Goal: Information Seeking & Learning: Learn about a topic

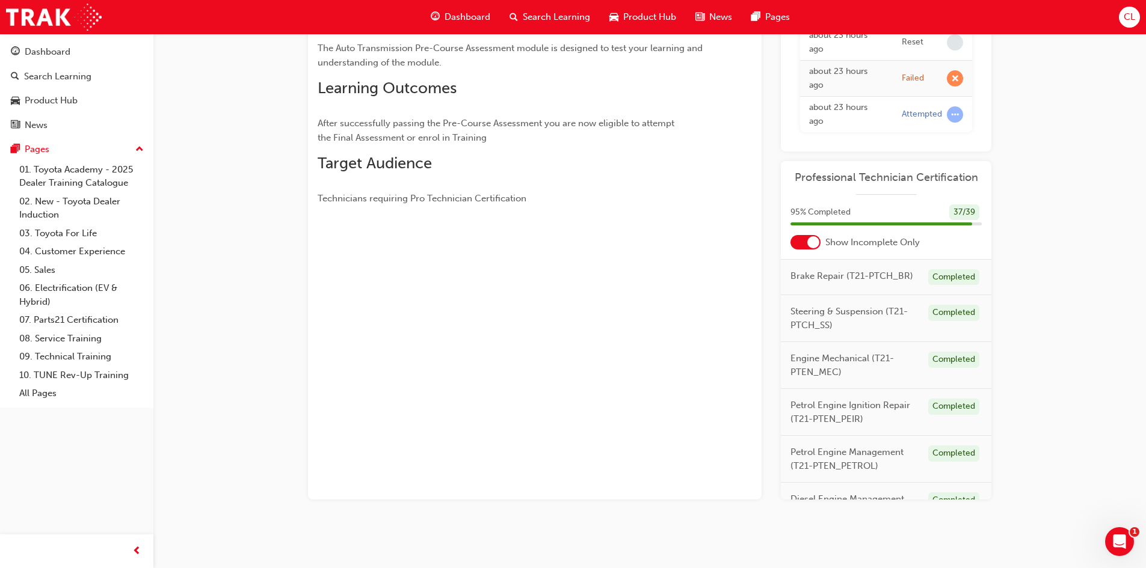
scroll to position [477, 0]
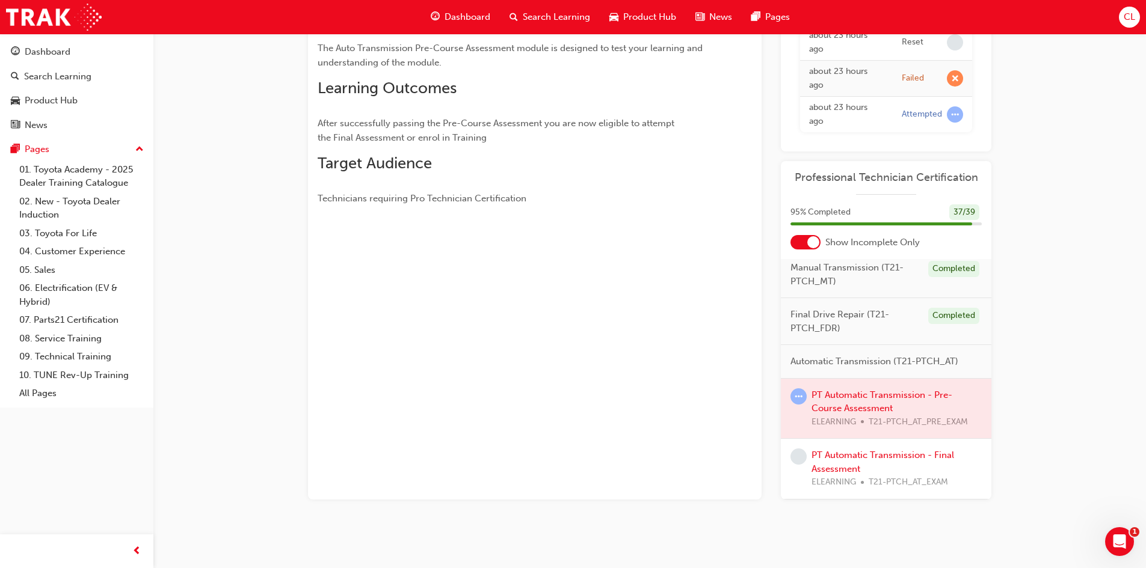
click at [842, 400] on div at bounding box center [886, 409] width 211 height 60
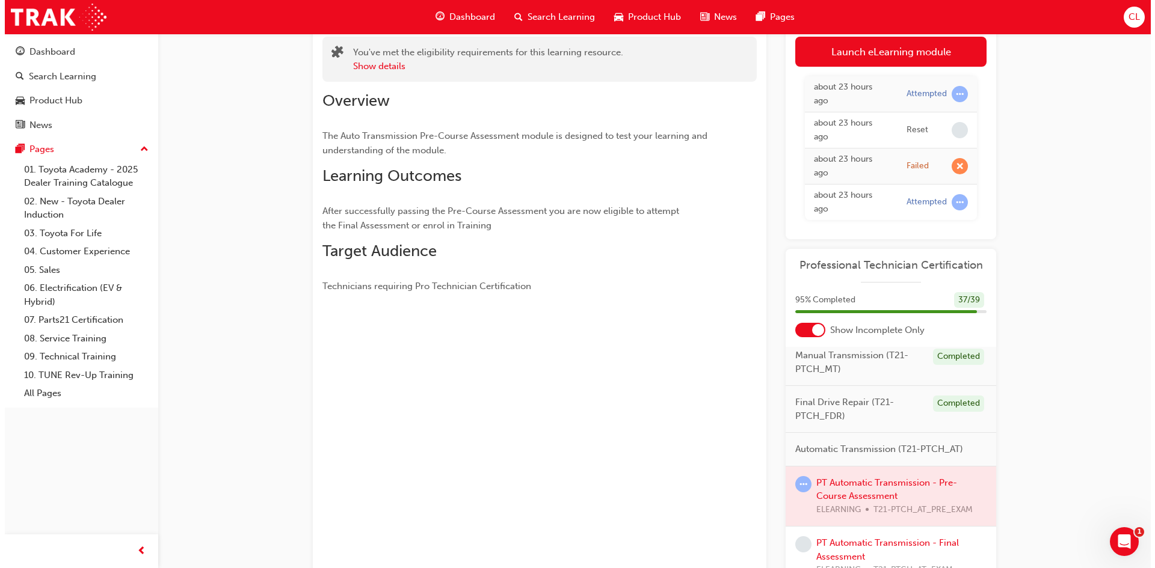
scroll to position [0, 0]
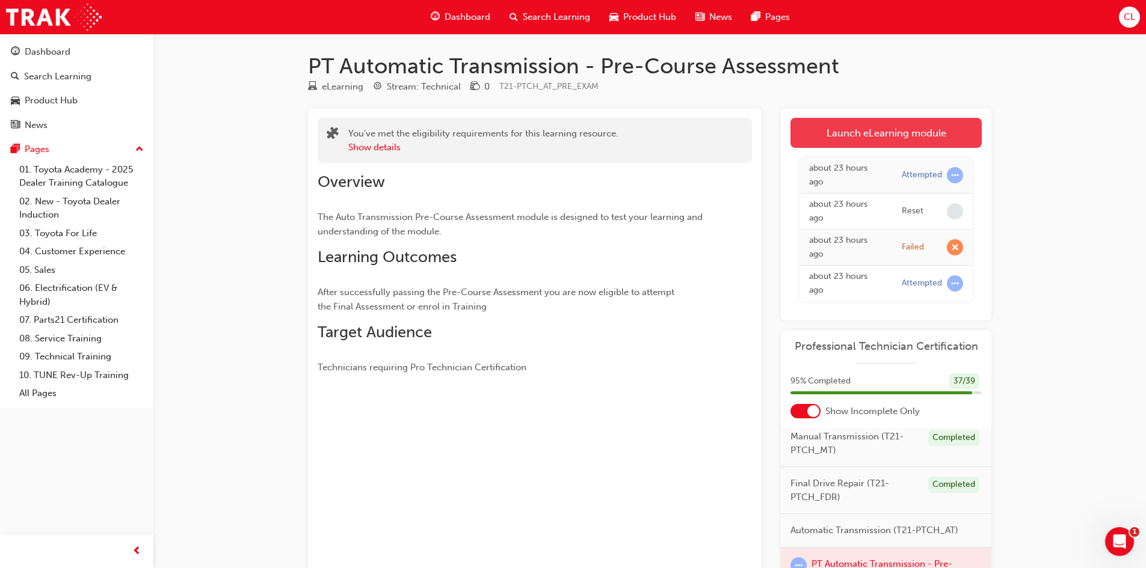
click at [895, 137] on link "Launch eLearning module" at bounding box center [885, 133] width 191 height 30
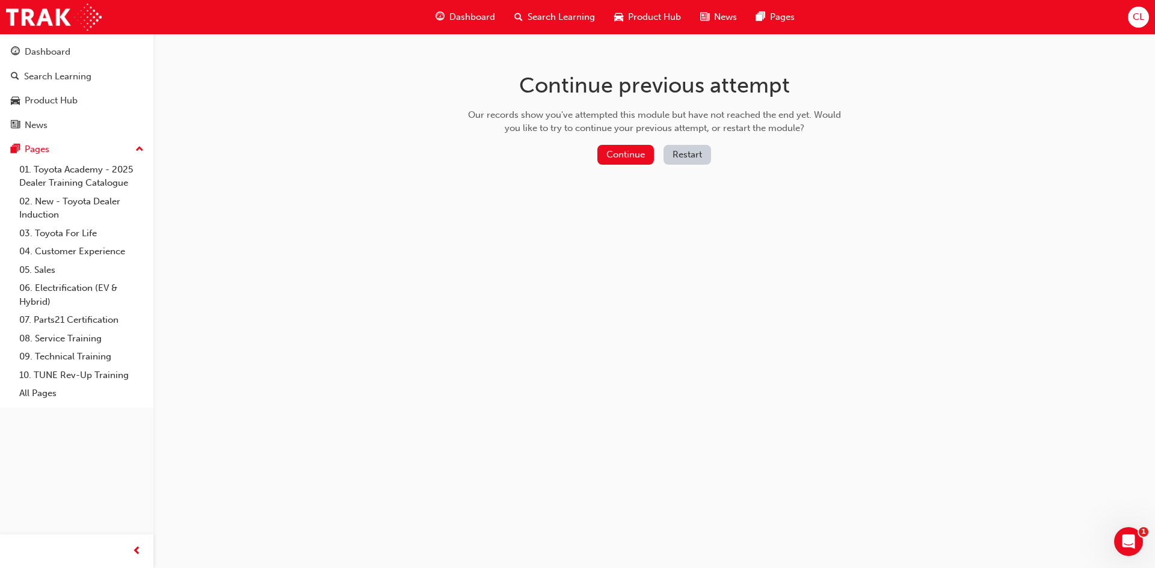
click at [685, 156] on button "Restart" at bounding box center [688, 155] width 48 height 20
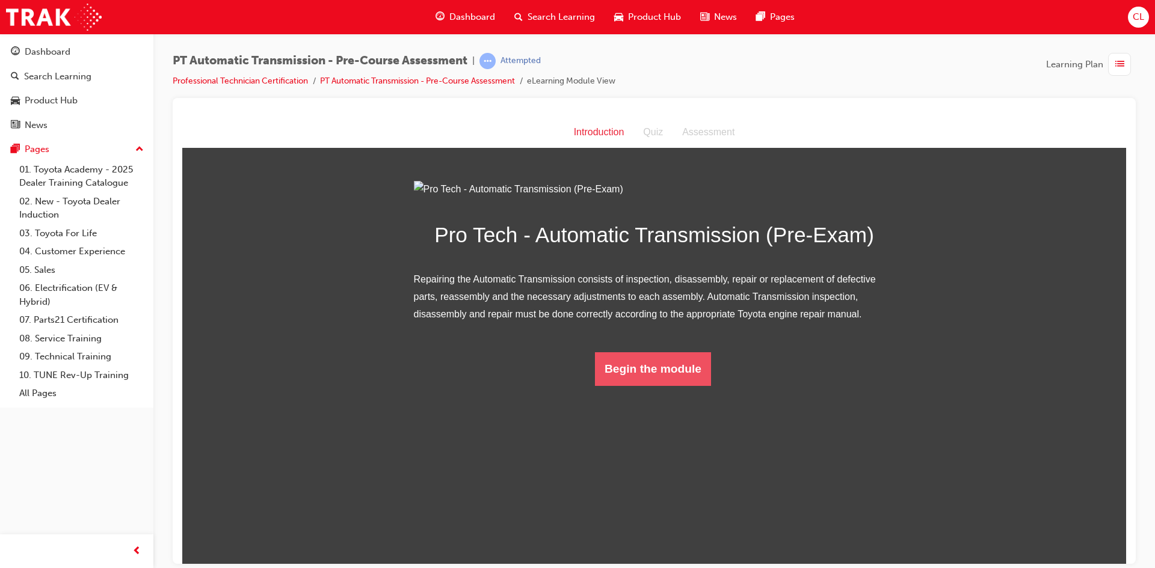
click at [676, 386] on button "Begin the module" at bounding box center [653, 369] width 116 height 34
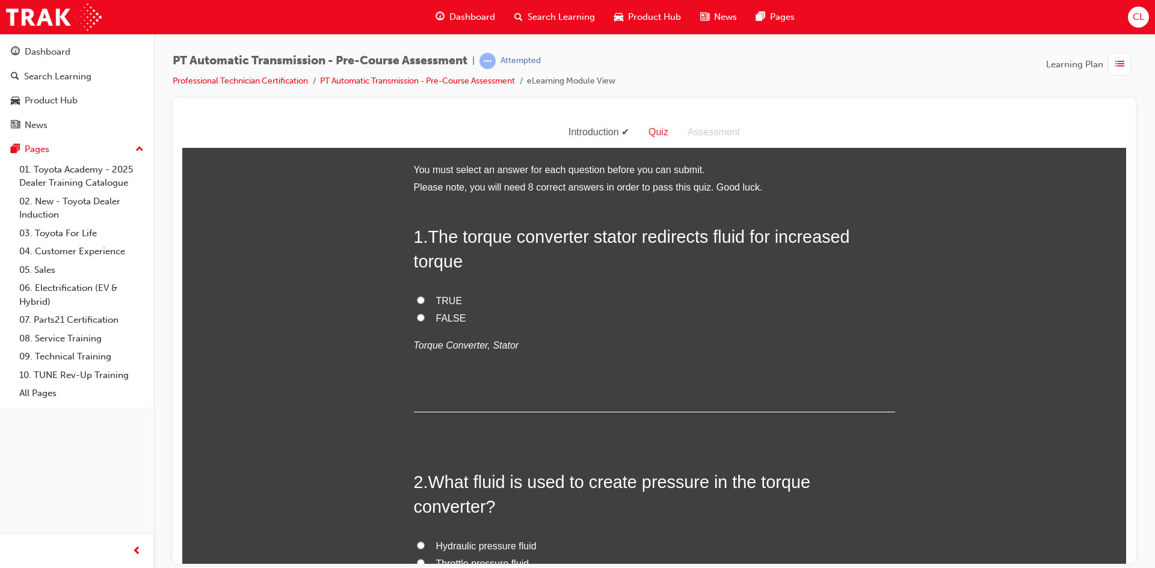
click at [452, 303] on span "TRUE" at bounding box center [449, 300] width 26 height 10
click at [425, 303] on input "TRUE" at bounding box center [421, 300] width 8 height 8
radio input "true"
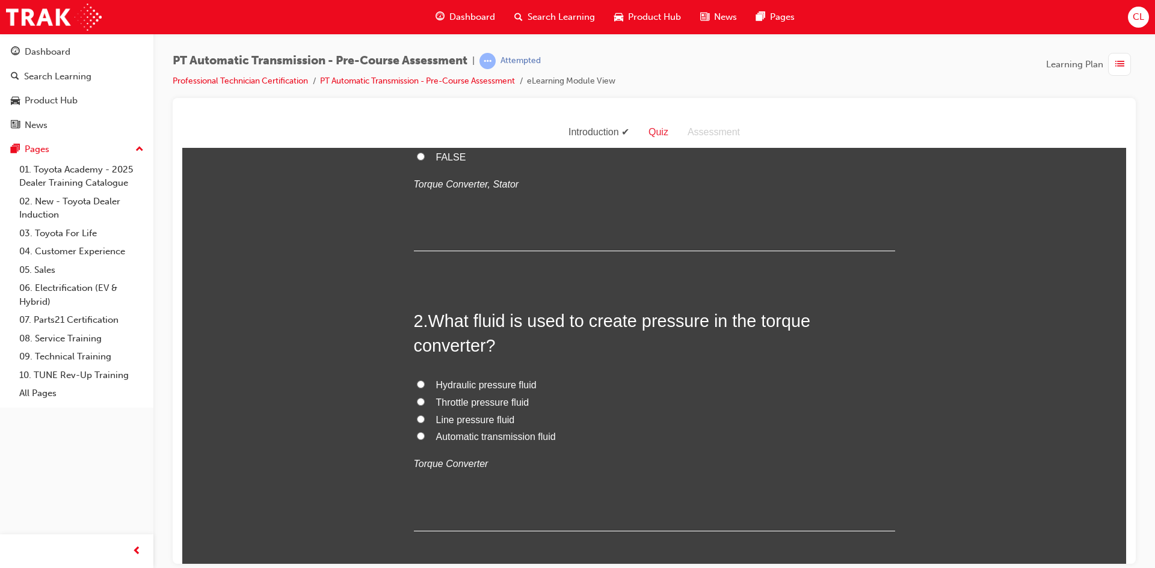
scroll to position [241, 0]
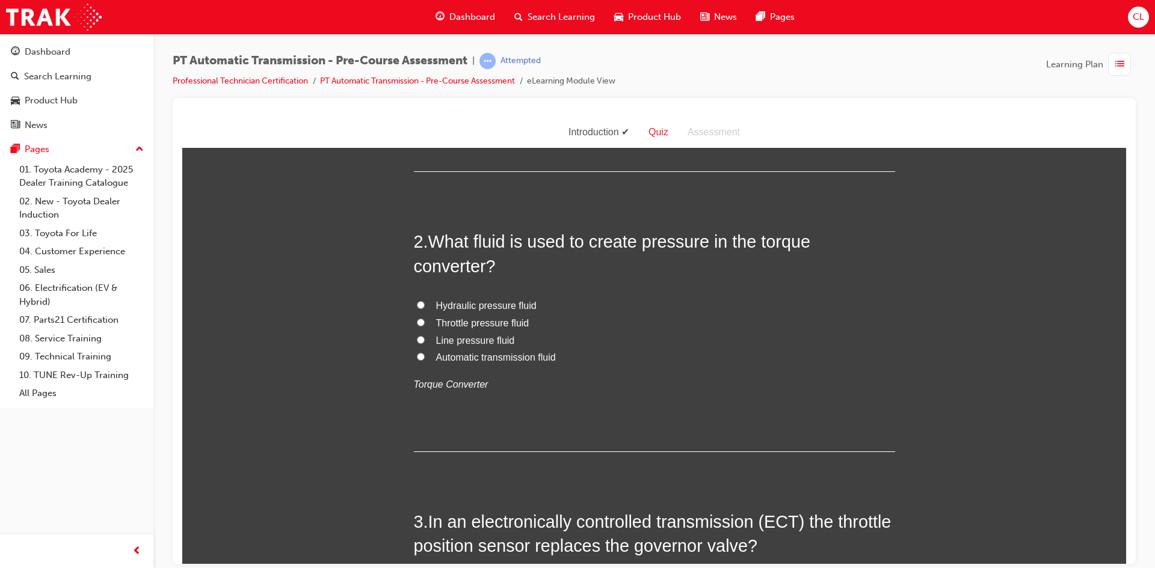
click at [417, 357] on input "Automatic transmission fluid" at bounding box center [421, 357] width 8 height 8
radio input "true"
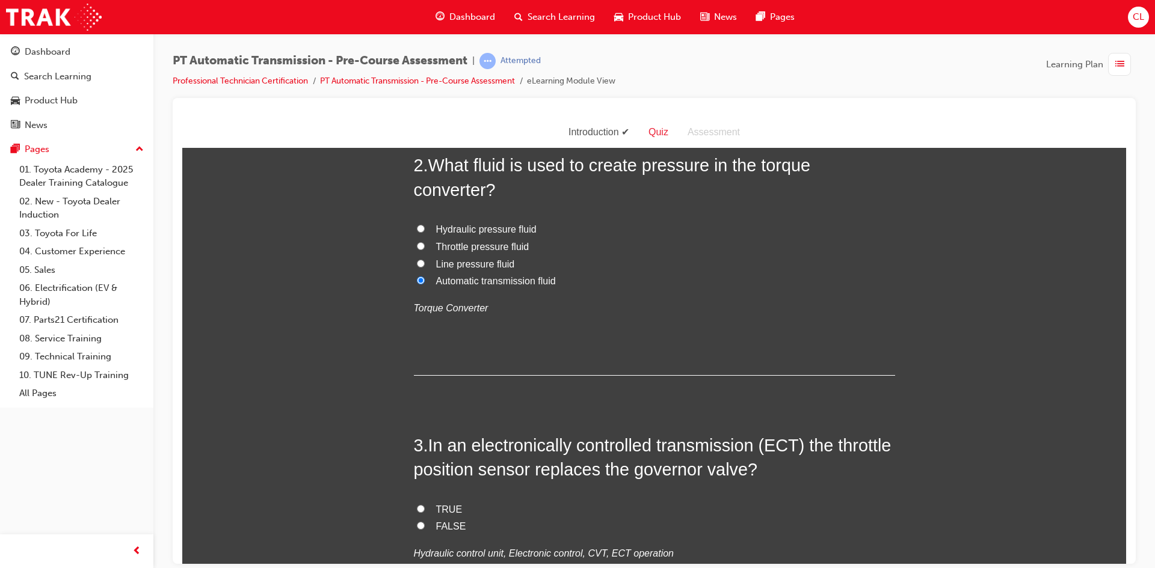
scroll to position [481, 0]
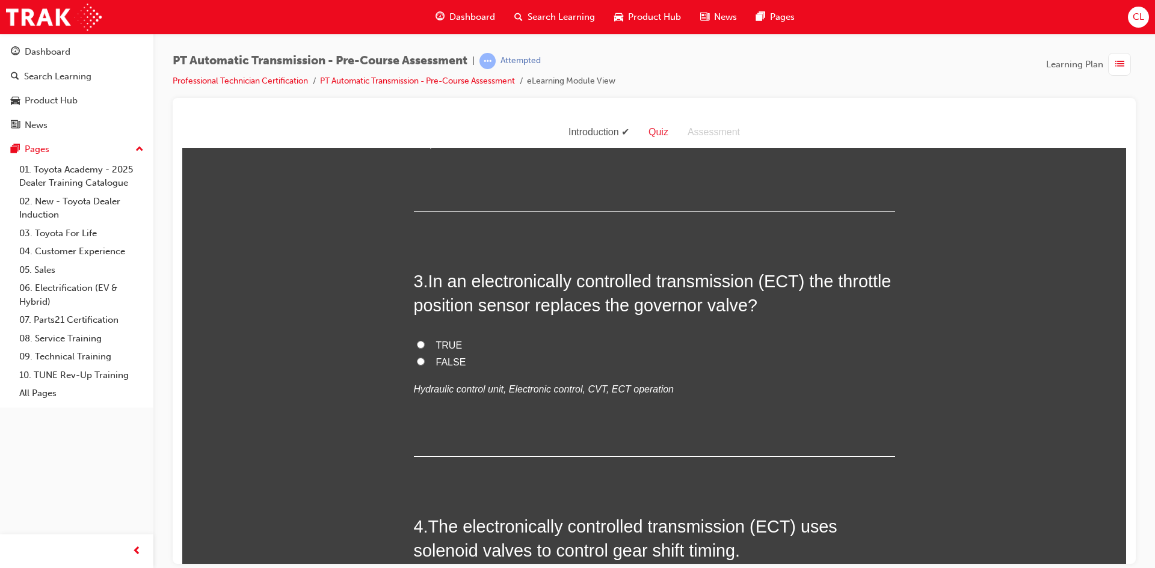
click at [429, 362] on label "FALSE" at bounding box center [654, 362] width 481 height 17
click at [425, 362] on input "FALSE" at bounding box center [421, 361] width 8 height 8
radio input "true"
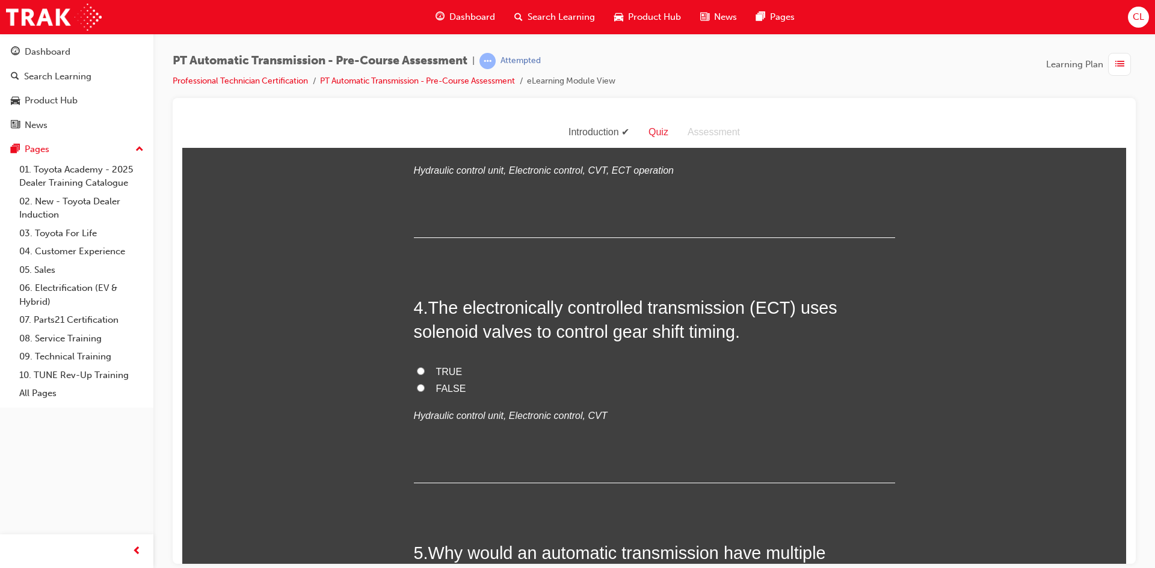
scroll to position [722, 0]
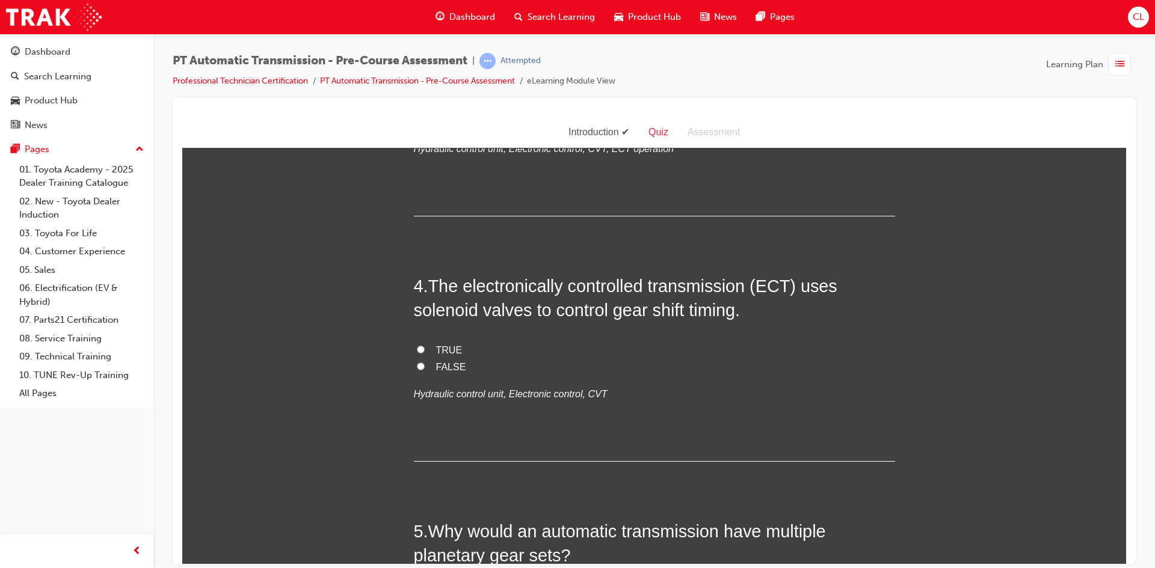
click at [423, 349] on label "TRUE" at bounding box center [654, 350] width 481 height 17
click at [423, 349] on input "TRUE" at bounding box center [421, 349] width 8 height 8
radio input "true"
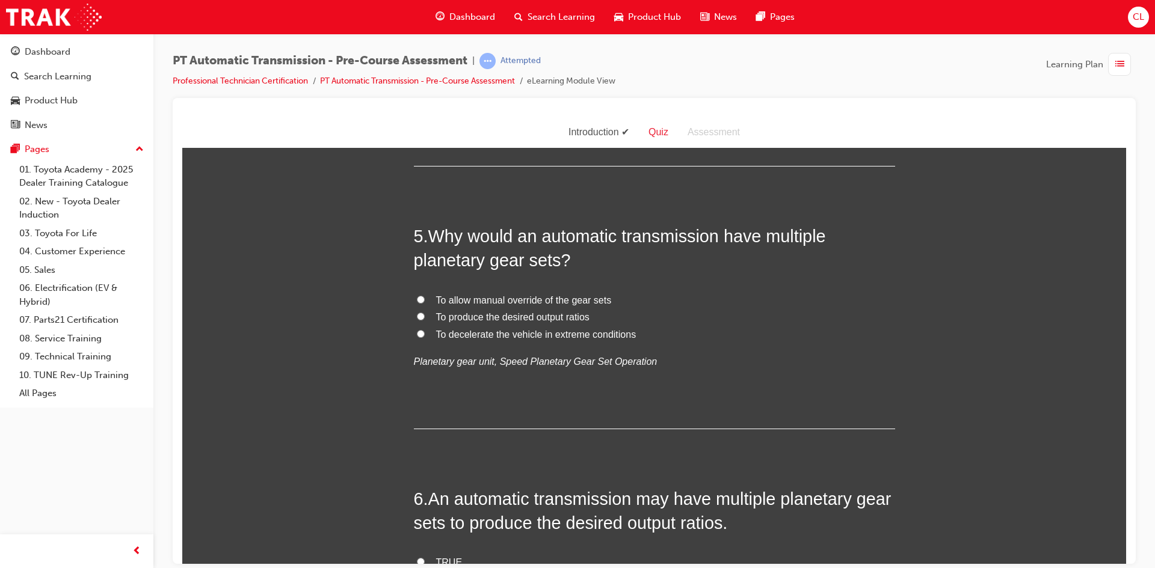
scroll to position [1023, 0]
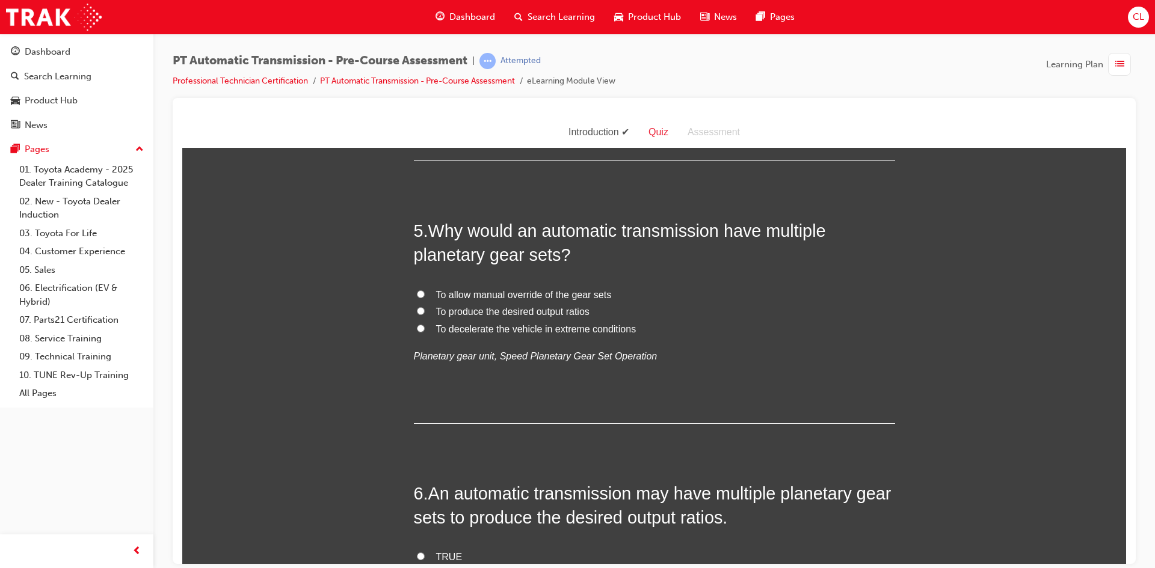
click at [455, 315] on span "To produce the desired output ratios" at bounding box center [512, 311] width 153 height 10
click at [425, 315] on input "To produce the desired output ratios" at bounding box center [421, 311] width 8 height 8
radio input "true"
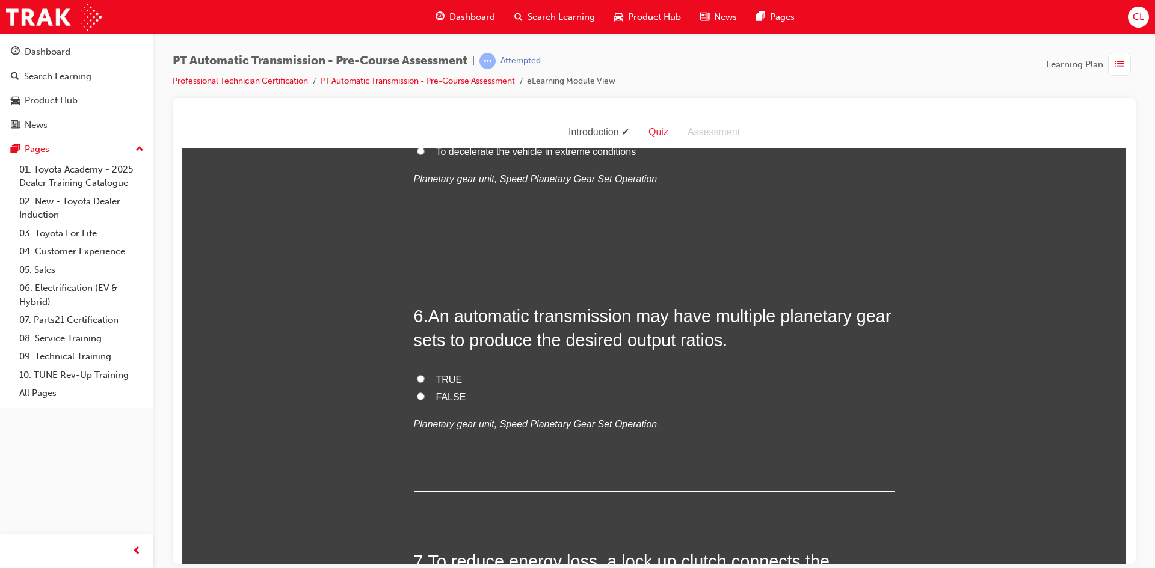
scroll to position [1203, 0]
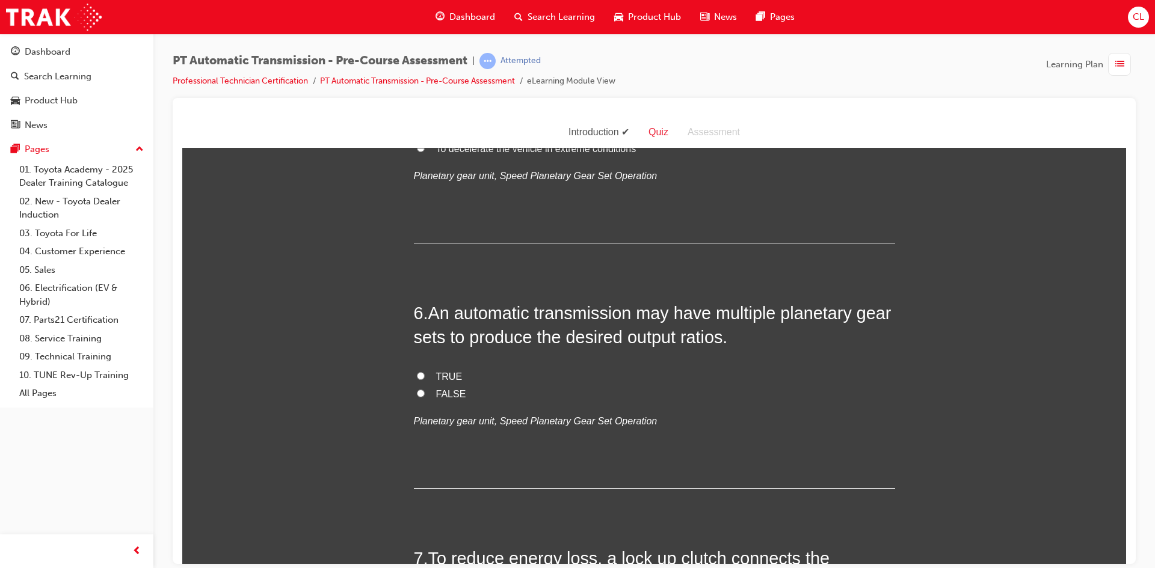
click at [418, 366] on div "6 . An automatic transmission may have multiple planetary gear sets to produce …" at bounding box center [654, 395] width 481 height 188
click at [422, 375] on label "TRUE" at bounding box center [654, 376] width 481 height 17
click at [422, 375] on input "TRUE" at bounding box center [421, 376] width 8 height 8
radio input "true"
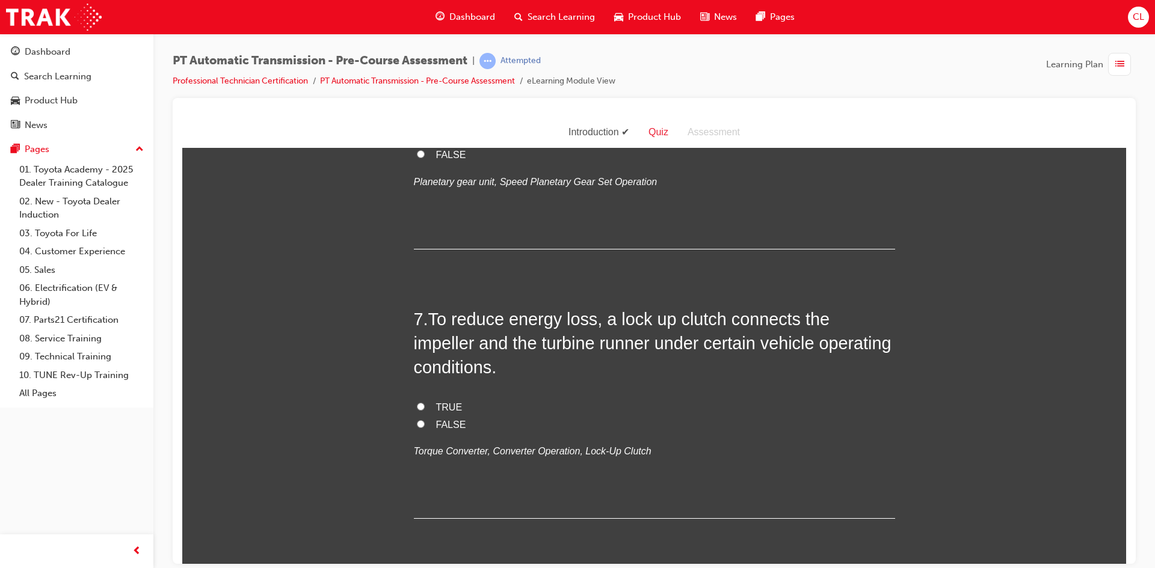
scroll to position [1444, 0]
click at [419, 407] on input "TRUE" at bounding box center [421, 405] width 8 height 8
radio input "true"
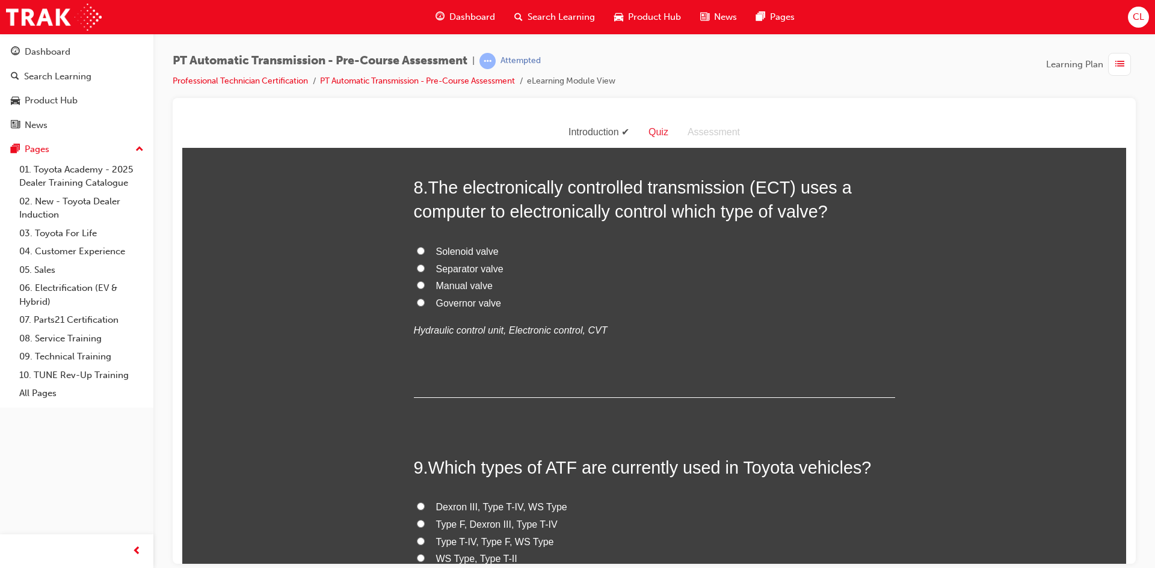
scroll to position [1865, 0]
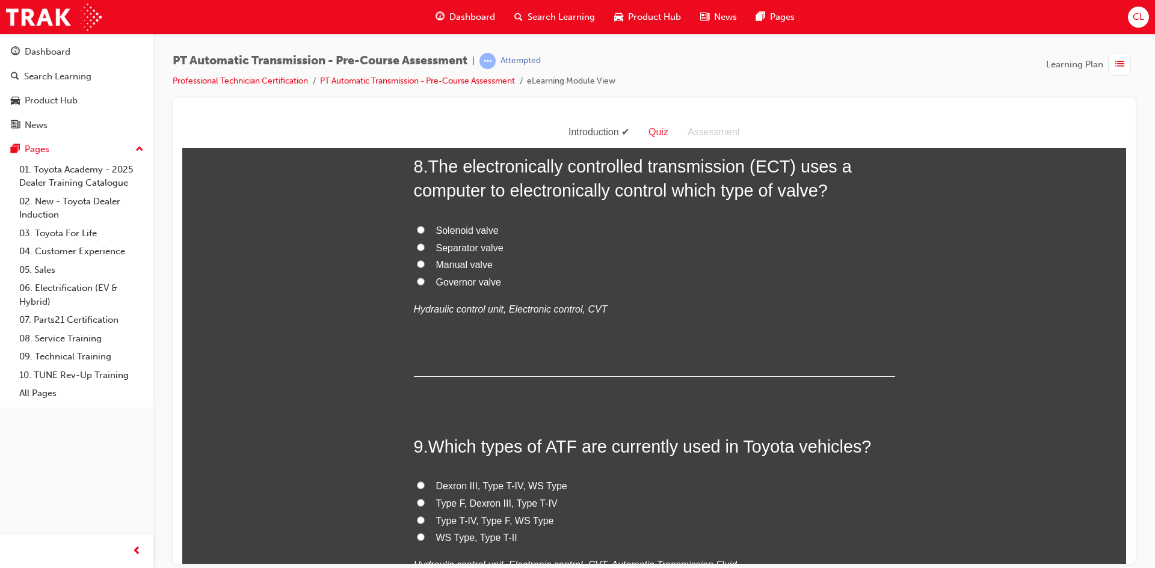
click at [464, 229] on span "Solenoid valve" at bounding box center [467, 230] width 63 height 10
click at [425, 229] on input "Solenoid valve" at bounding box center [421, 230] width 8 height 8
radio input "true"
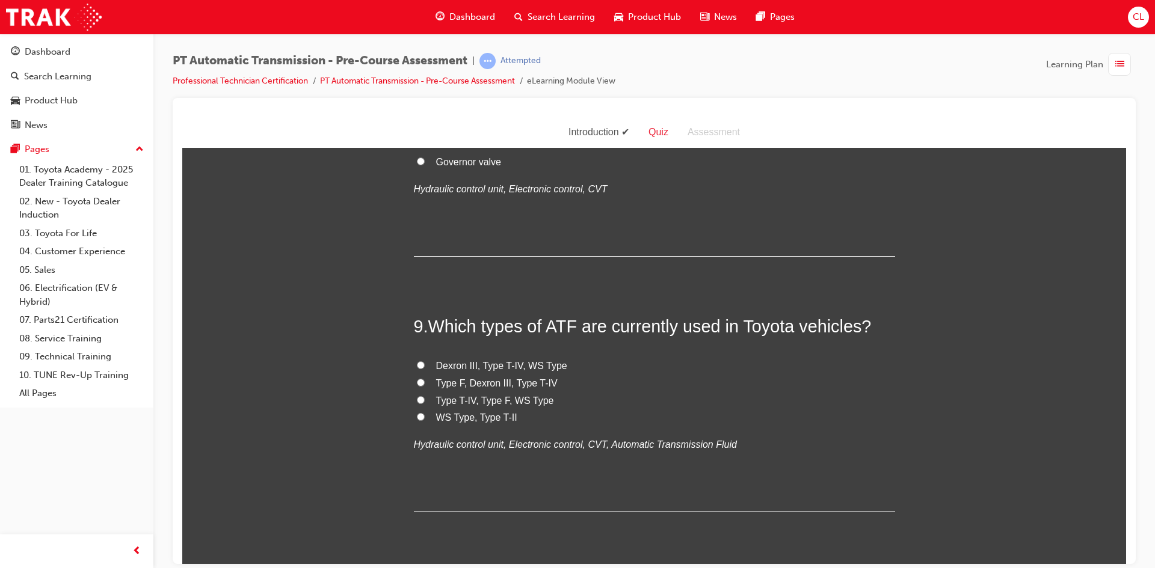
scroll to position [2045, 0]
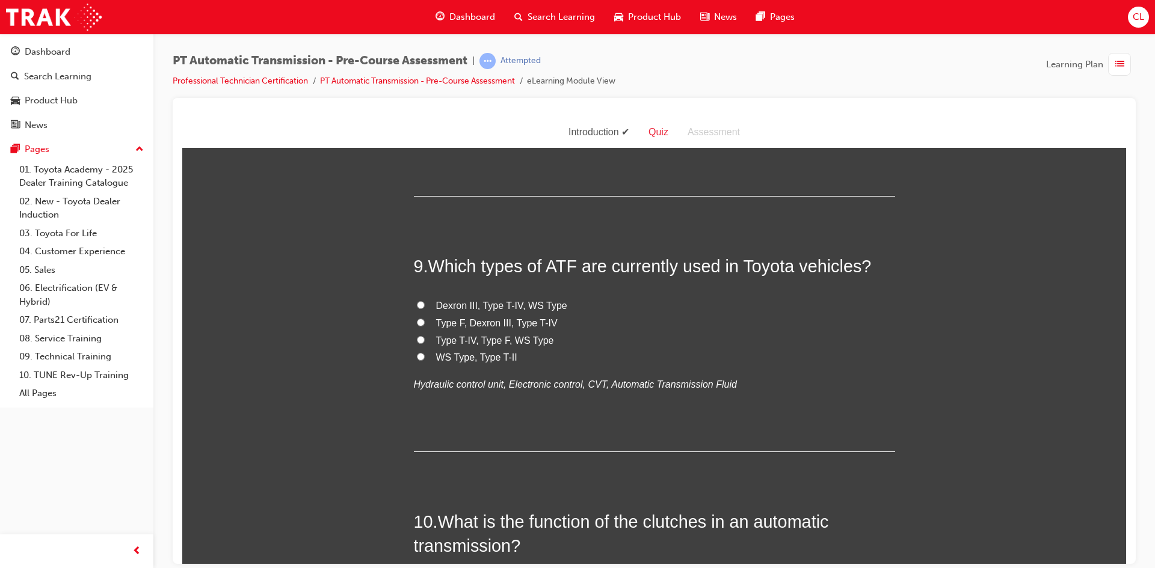
click at [473, 339] on span "Type T-IV, Type F, WS Type" at bounding box center [495, 340] width 118 height 10
click at [425, 339] on input "Type T-IV, Type F, WS Type" at bounding box center [421, 340] width 8 height 8
radio input "true"
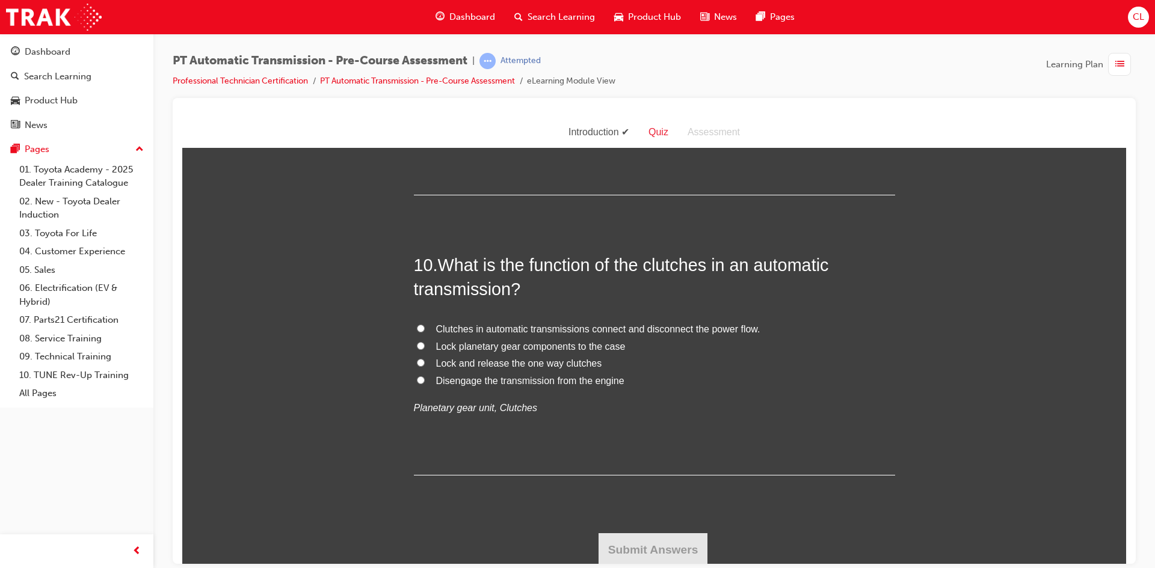
scroll to position [2305, 0]
click at [487, 345] on span "Lock planetary gear components to the case" at bounding box center [530, 344] width 189 height 10
click at [425, 345] on input "Lock planetary gear components to the case" at bounding box center [421, 343] width 8 height 8
radio input "true"
click at [637, 546] on button "Submit Answers" at bounding box center [653, 548] width 109 height 34
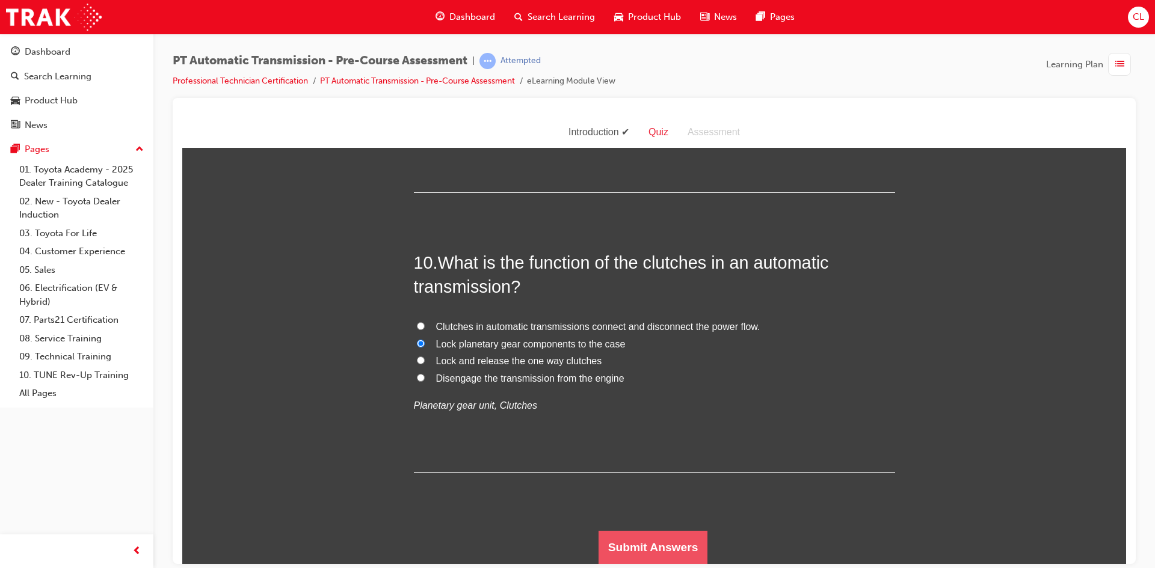
scroll to position [0, 0]
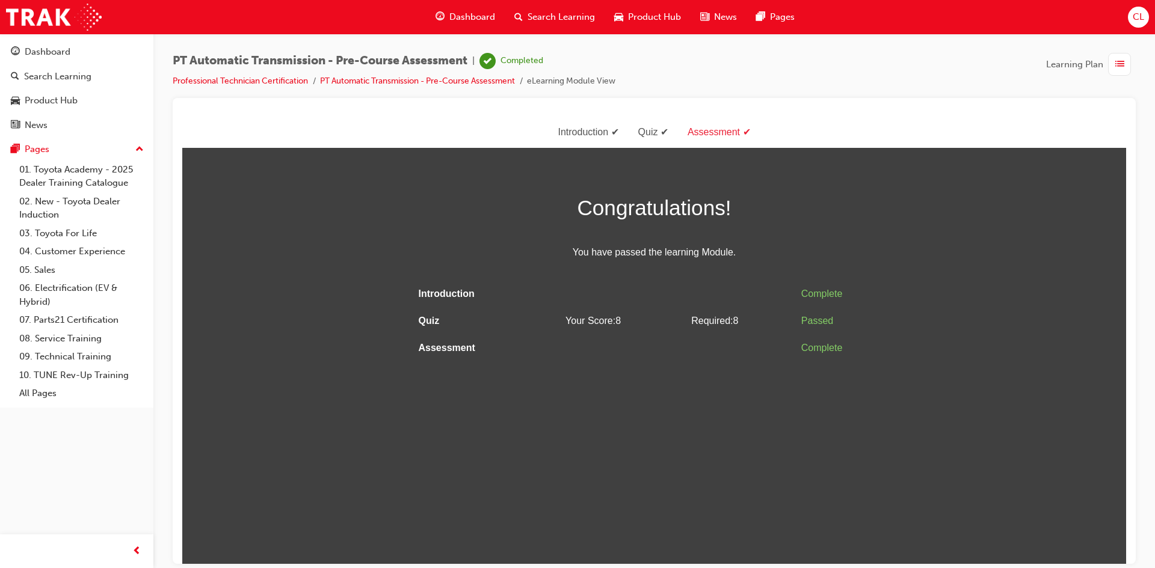
click at [1116, 70] on span "list-icon" at bounding box center [1119, 64] width 9 height 15
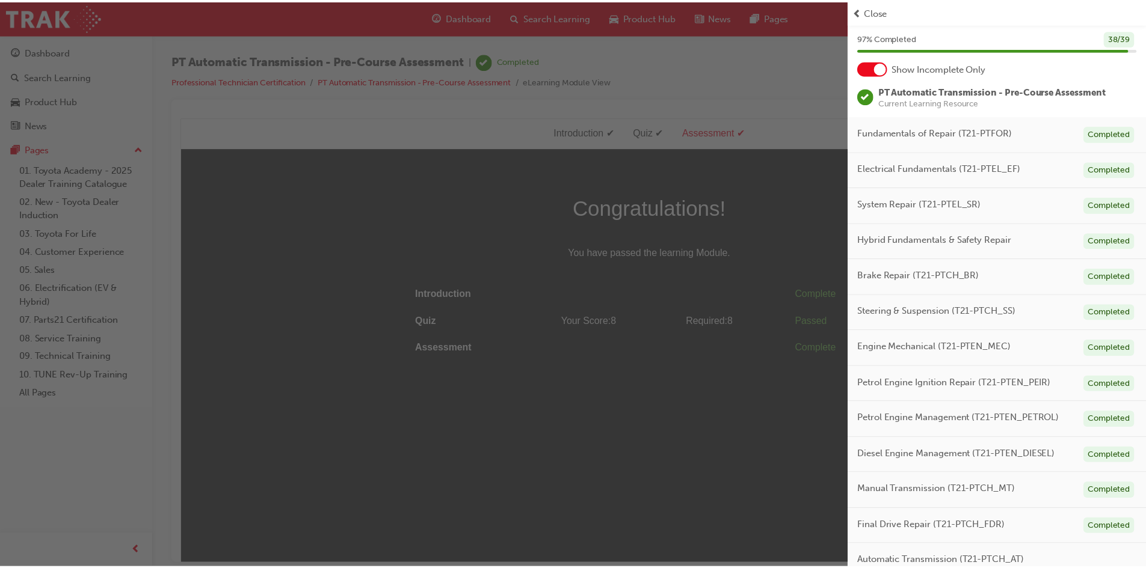
scroll to position [94, 0]
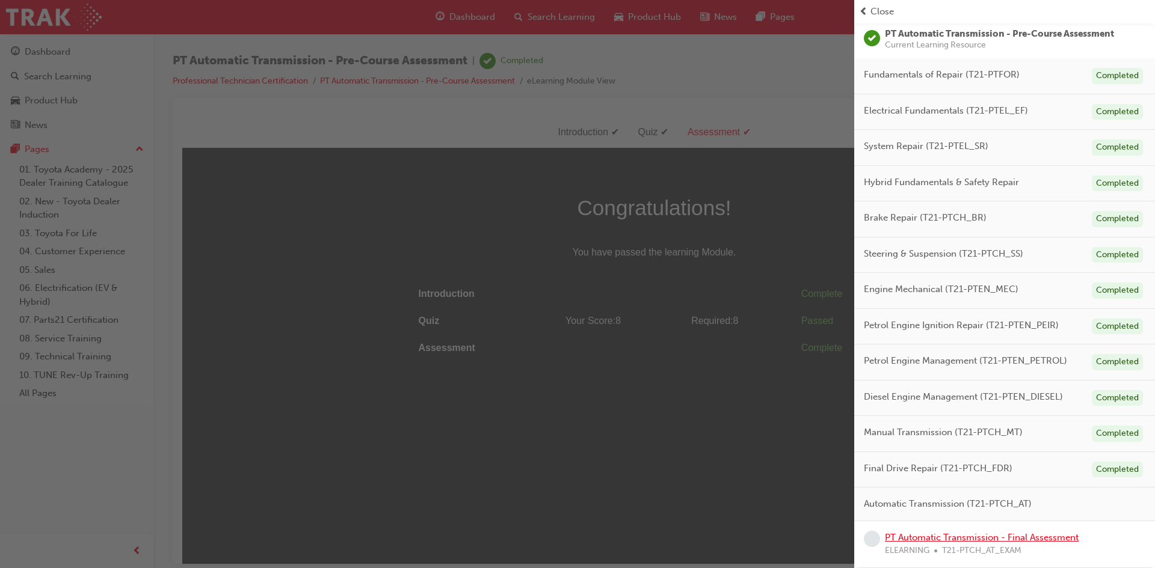
click at [899, 537] on link "PT Automatic Transmission - Final Assessment" at bounding box center [982, 537] width 194 height 11
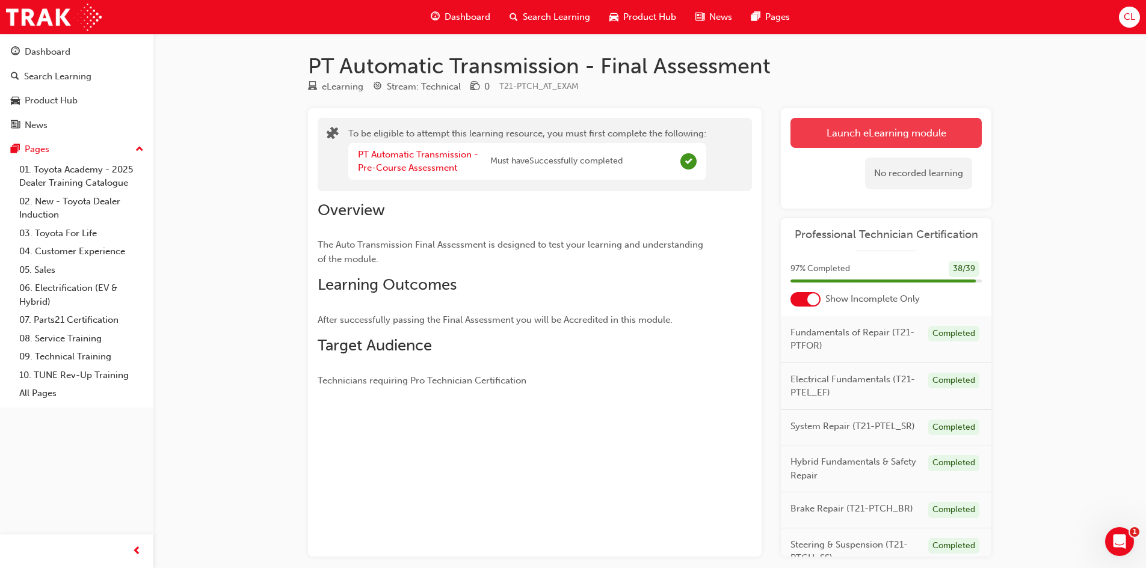
click at [834, 129] on button "Launch eLearning module" at bounding box center [885, 133] width 191 height 30
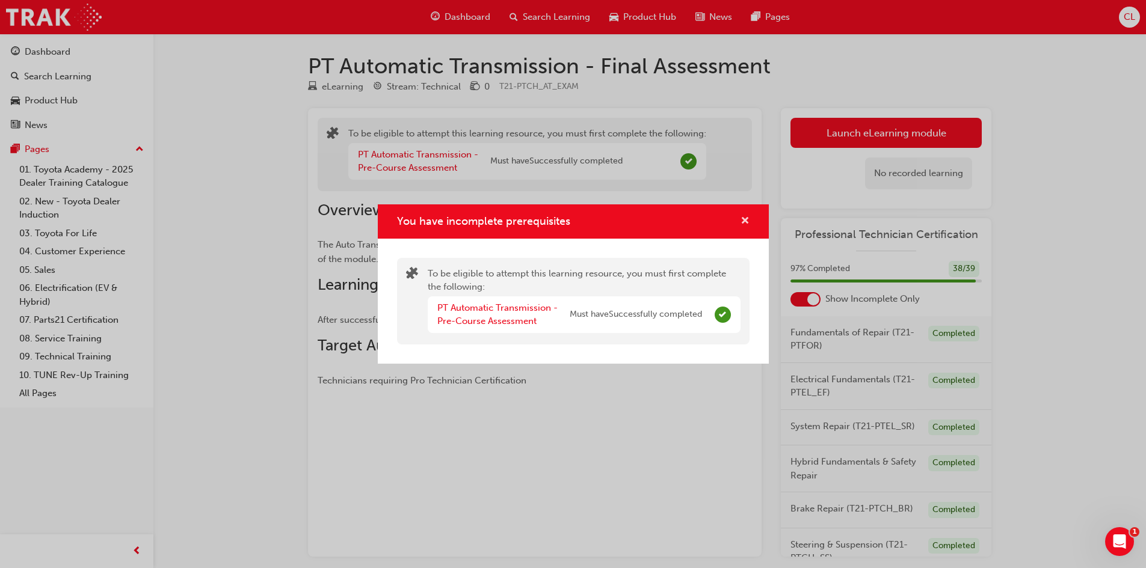
click at [741, 221] on span "cross-icon" at bounding box center [745, 222] width 9 height 11
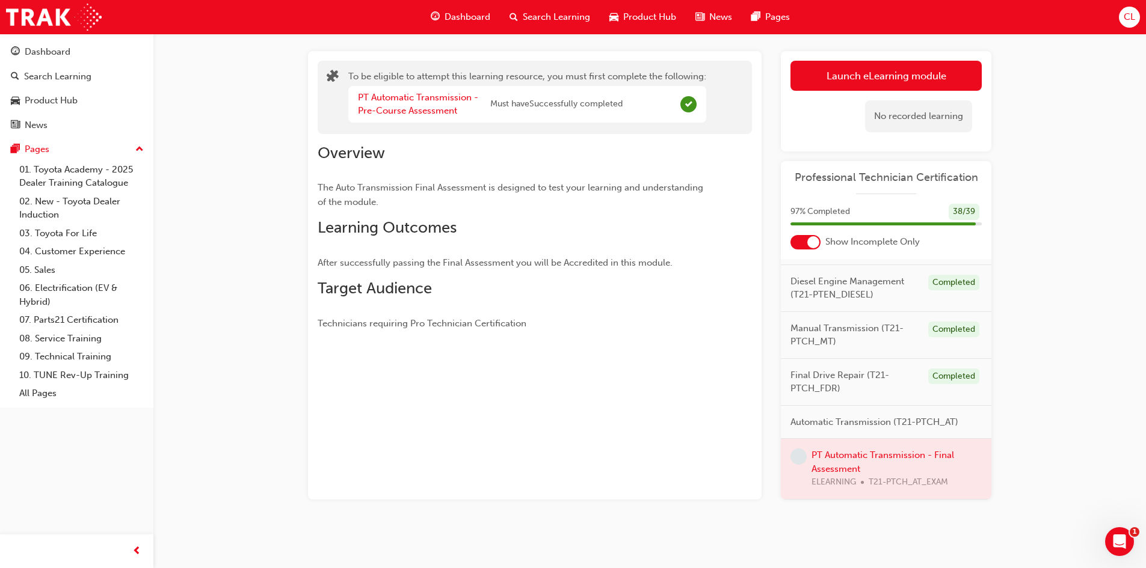
scroll to position [416, 0]
click at [842, 68] on button "Launch eLearning module" at bounding box center [885, 76] width 191 height 30
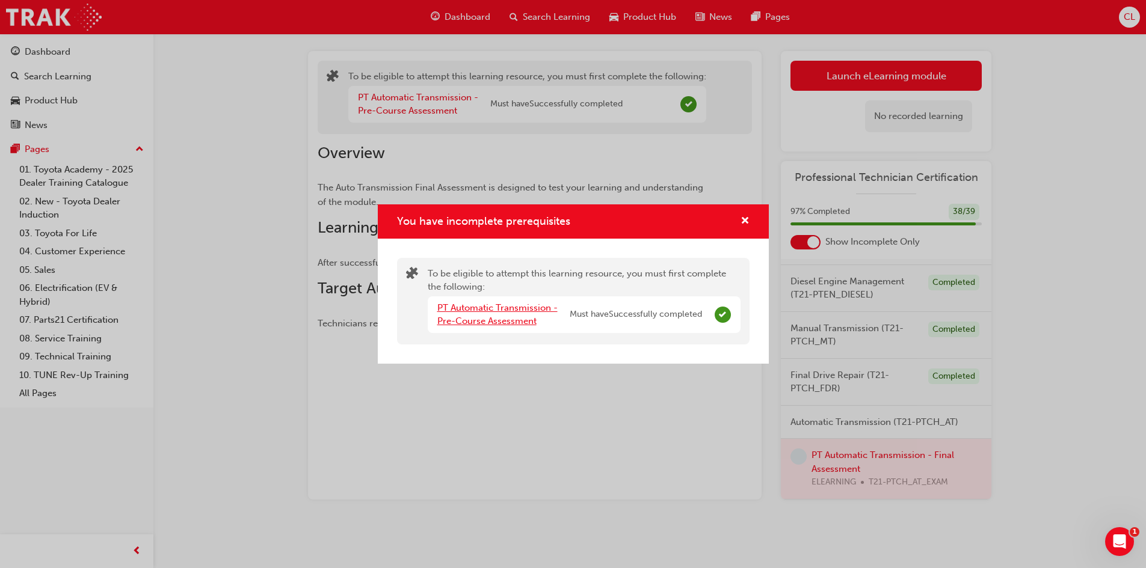
click at [505, 317] on link "PT Automatic Transmission - Pre-Course Assessment" at bounding box center [497, 315] width 120 height 25
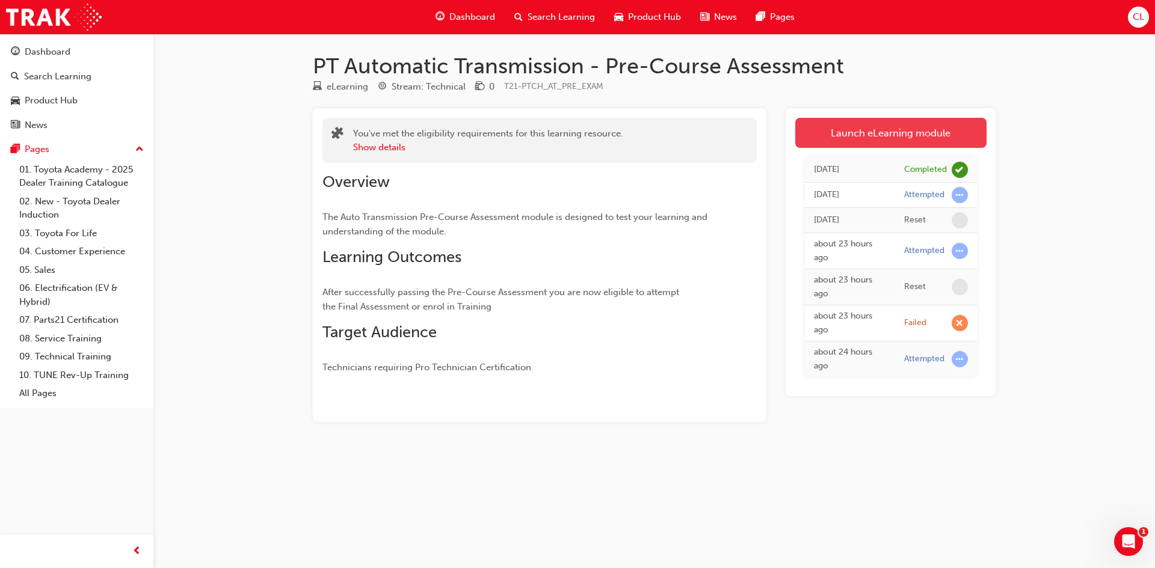
click at [917, 141] on link "Launch eLearning module" at bounding box center [890, 133] width 191 height 30
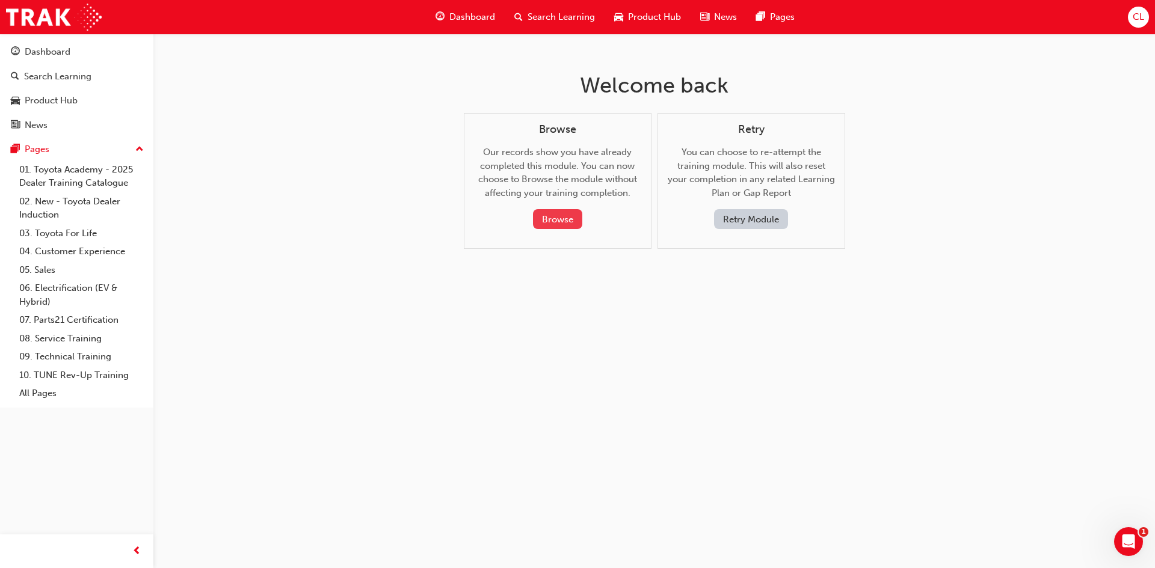
click at [556, 223] on button "Browse" at bounding box center [557, 219] width 49 height 20
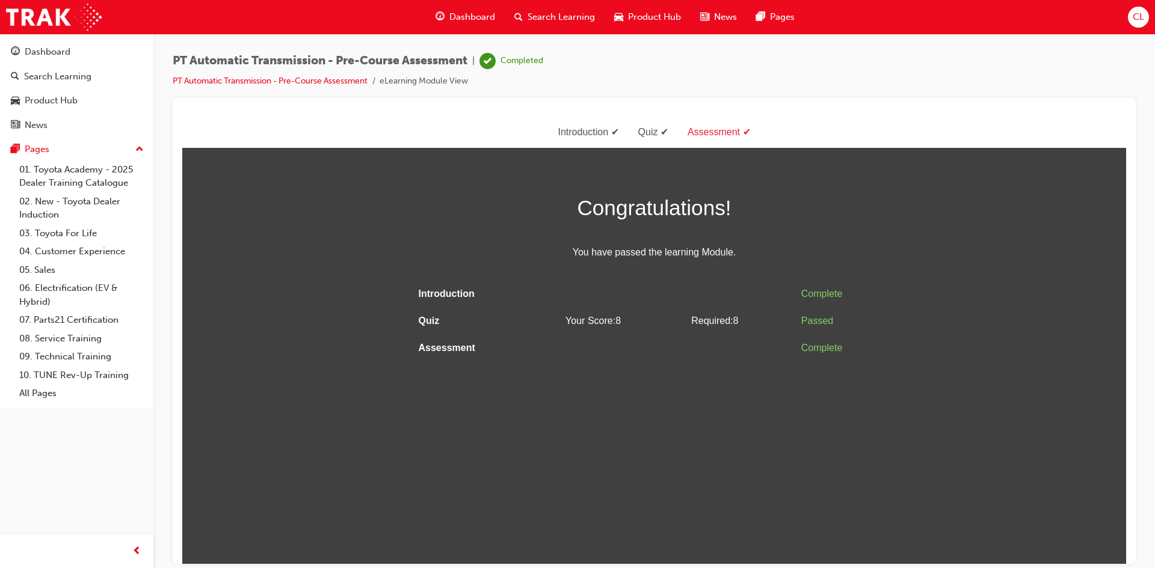
click at [478, 5] on div "Dashboard" at bounding box center [465, 17] width 79 height 25
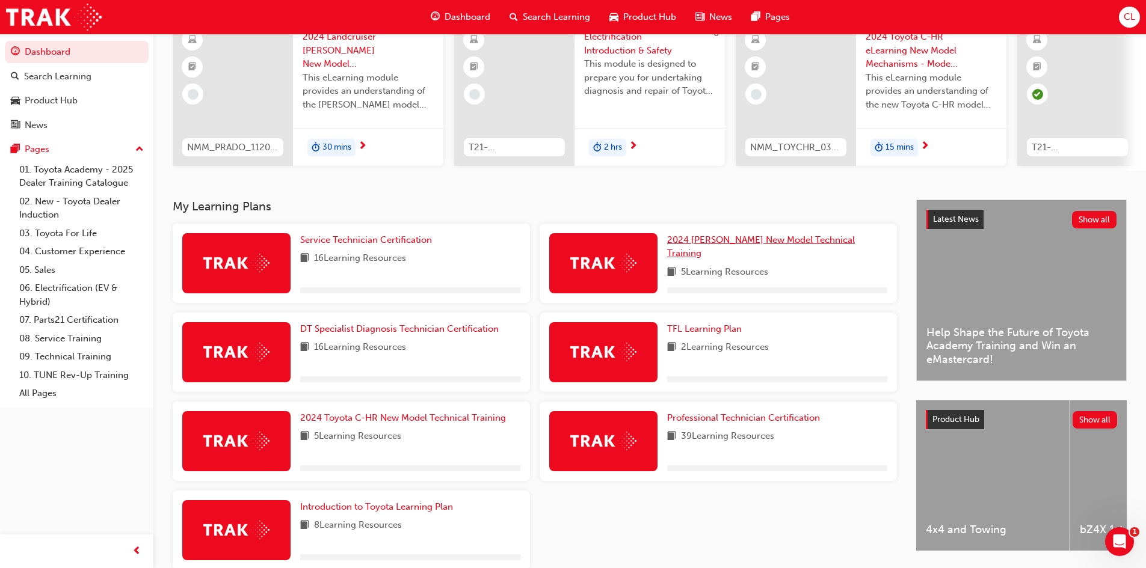
scroll to position [172, 0]
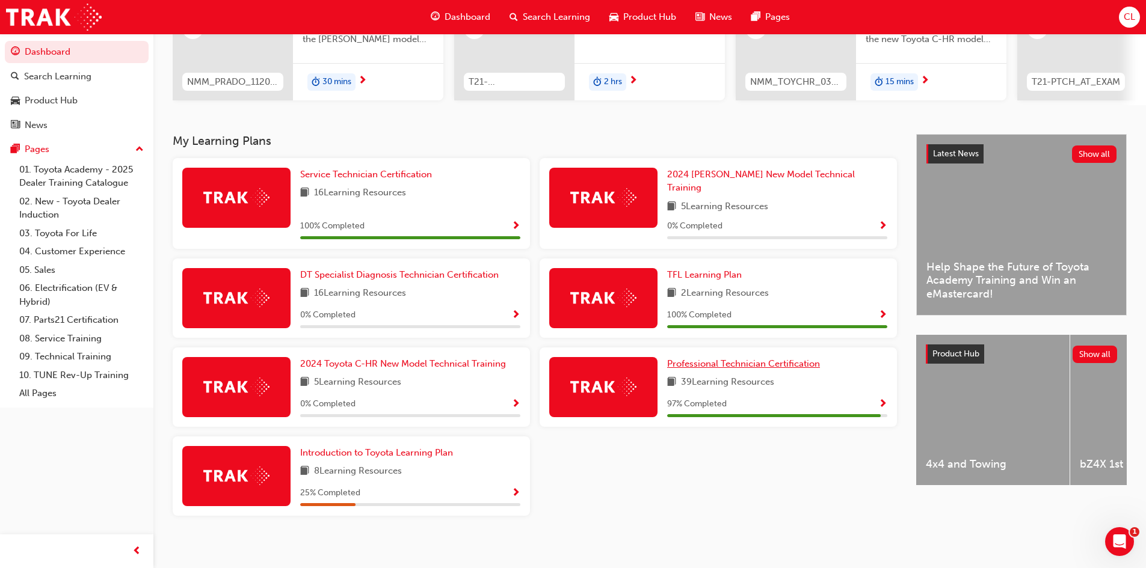
click at [759, 359] on span "Professional Technician Certification" at bounding box center [743, 364] width 153 height 11
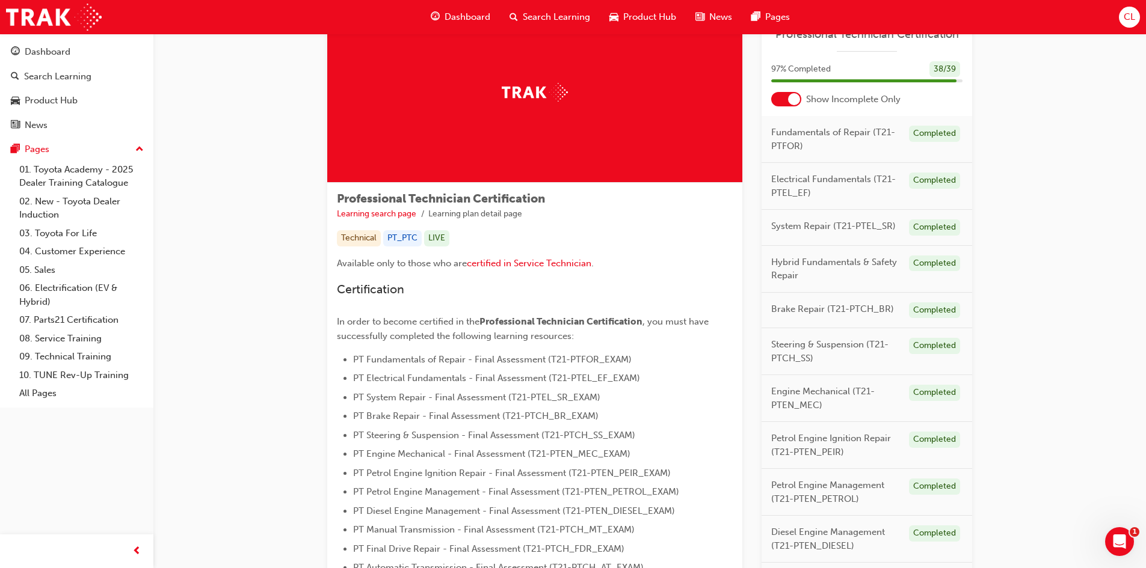
scroll to position [335, 0]
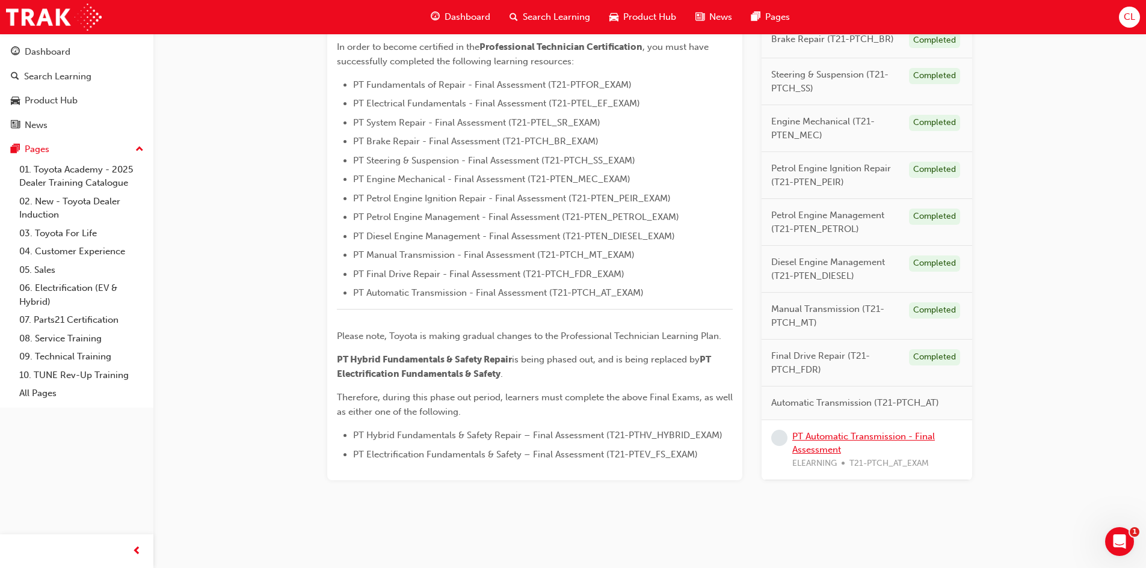
click at [812, 438] on link "PT Automatic Transmission - Final Assessment" at bounding box center [863, 443] width 143 height 25
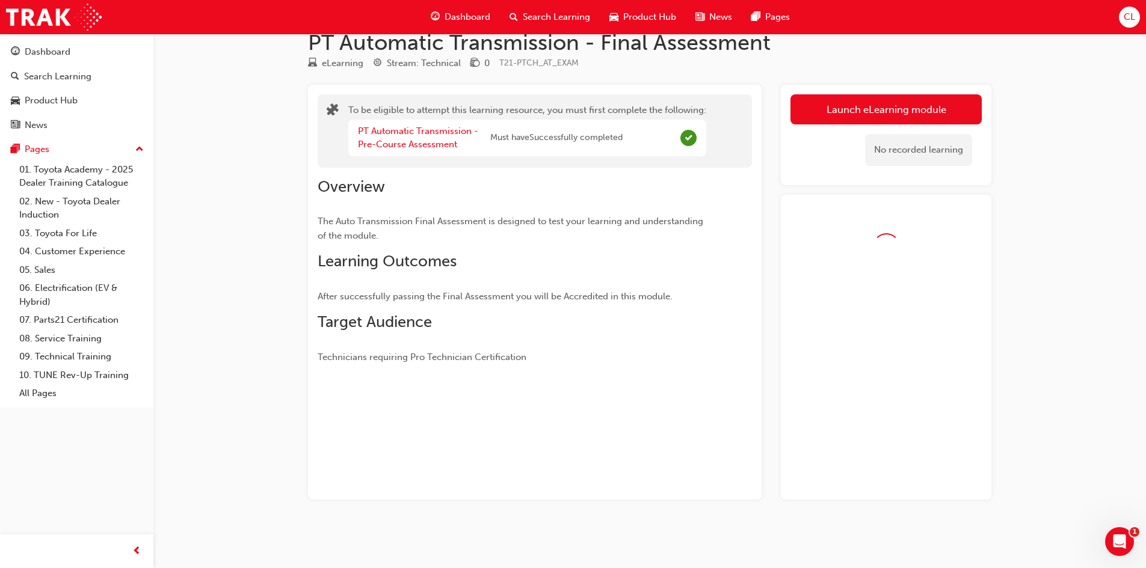
scroll to position [23, 0]
click at [817, 111] on link "Launch eLearning module" at bounding box center [885, 109] width 191 height 30
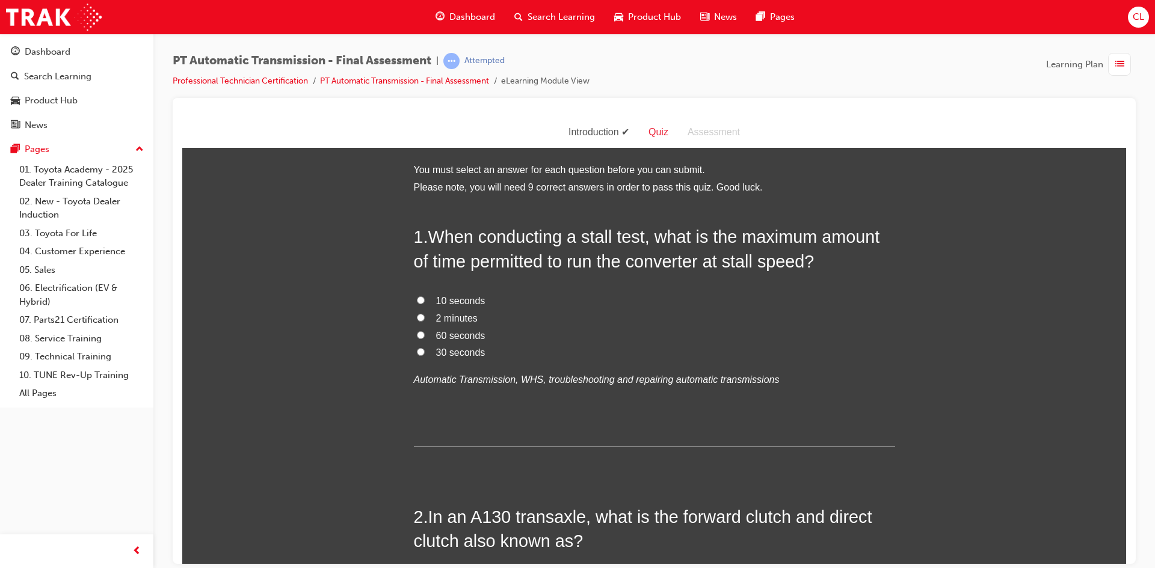
click at [423, 355] on label "30 seconds" at bounding box center [654, 352] width 481 height 17
click at [423, 355] on input "30 seconds" at bounding box center [421, 352] width 8 height 8
radio input "true"
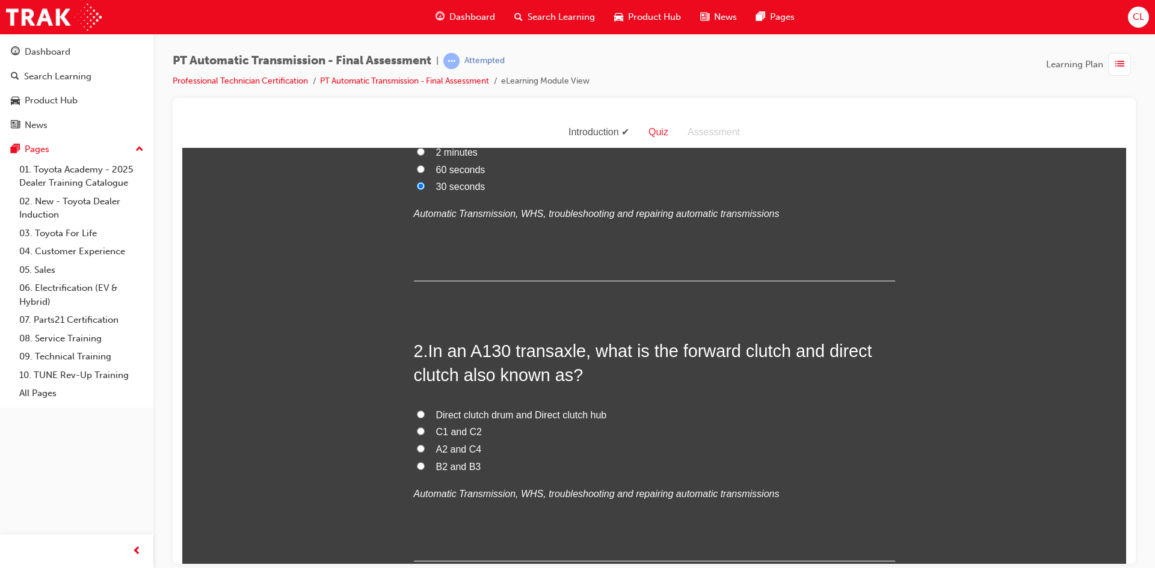
scroll to position [180, 0]
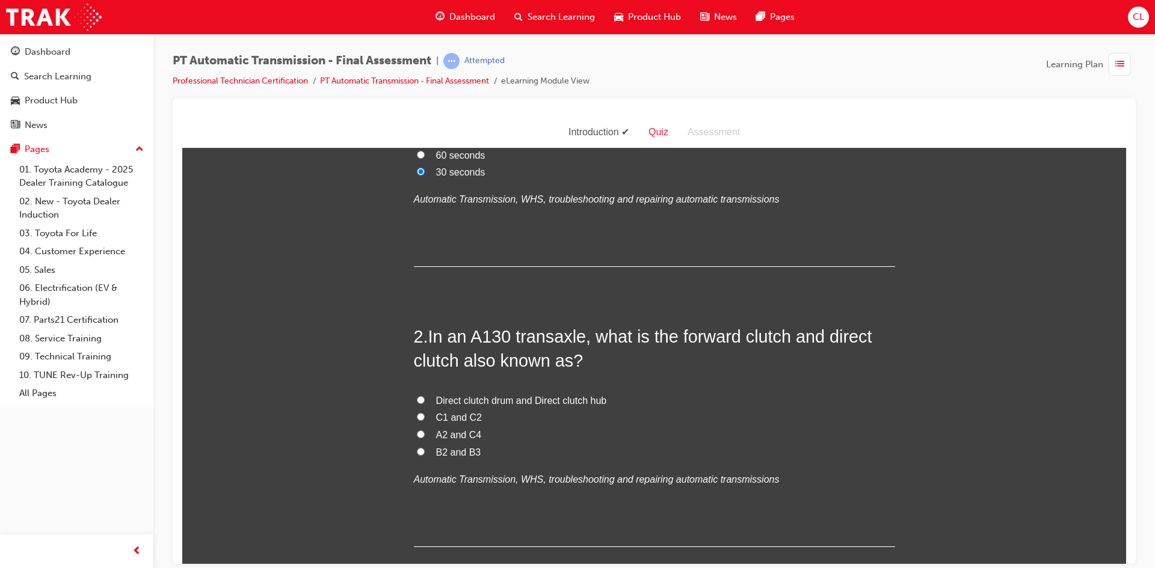
click at [469, 420] on span "C1 and C2" at bounding box center [459, 417] width 46 height 10
click at [425, 420] on input "C1 and C2" at bounding box center [421, 417] width 8 height 8
radio input "true"
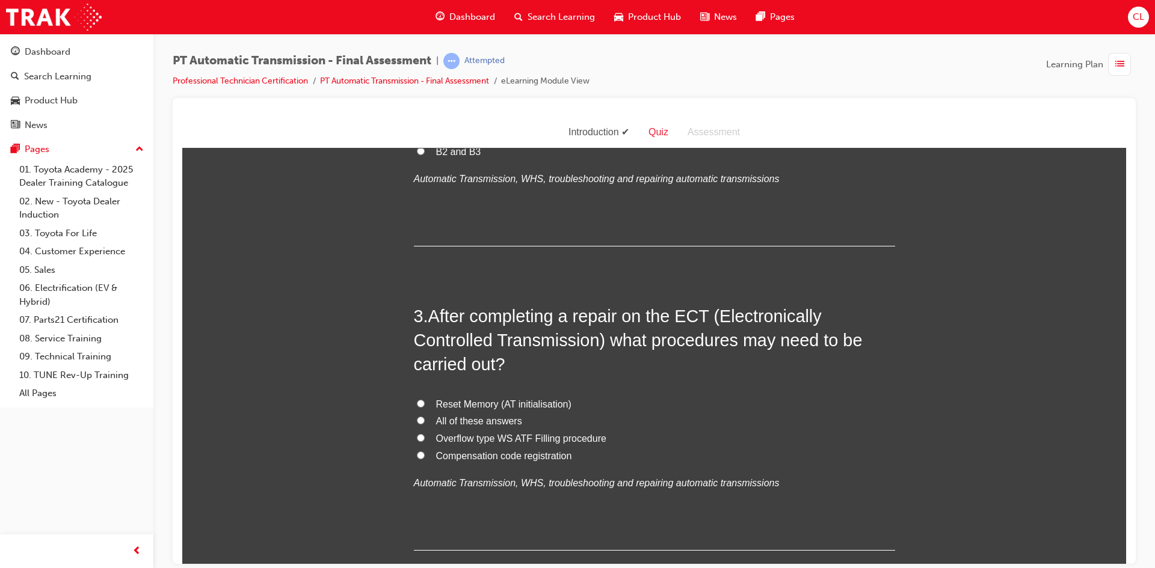
scroll to position [541, 0]
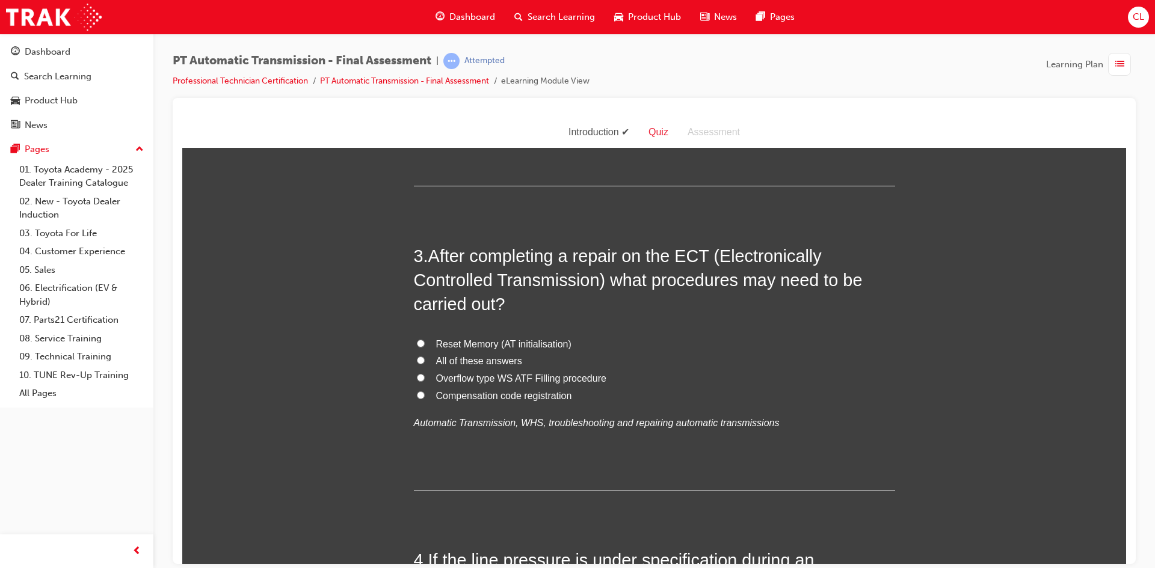
click at [504, 356] on span "All of these answers" at bounding box center [479, 361] width 86 height 10
click at [425, 356] on input "All of these answers" at bounding box center [421, 360] width 8 height 8
radio input "true"
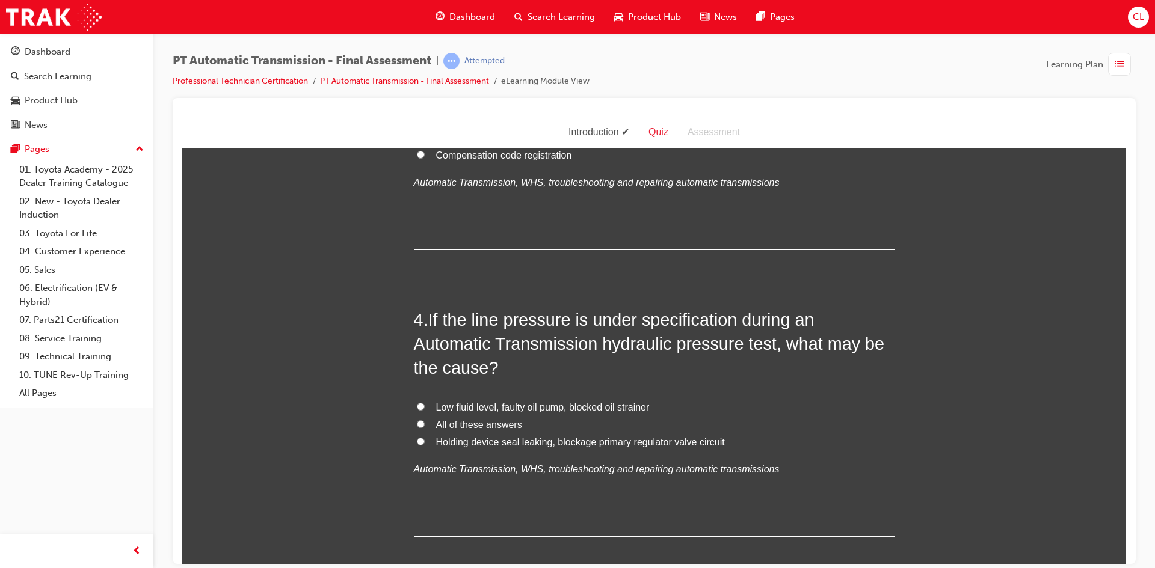
scroll to position [842, 0]
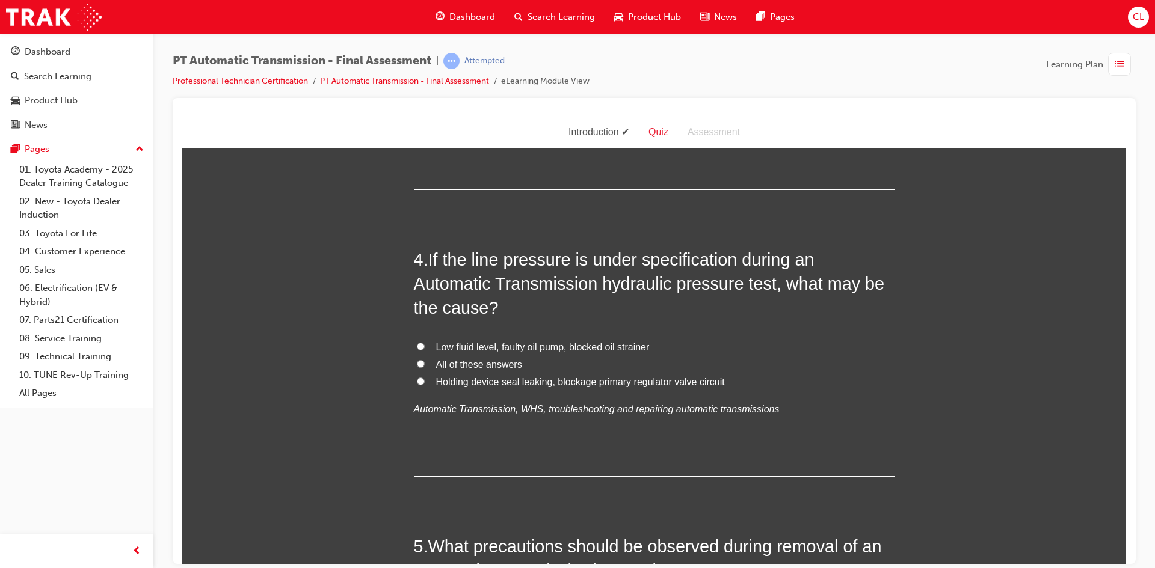
click at [500, 366] on span "All of these answers" at bounding box center [479, 364] width 86 height 10
click at [425, 366] on input "All of these answers" at bounding box center [421, 364] width 8 height 8
radio input "true"
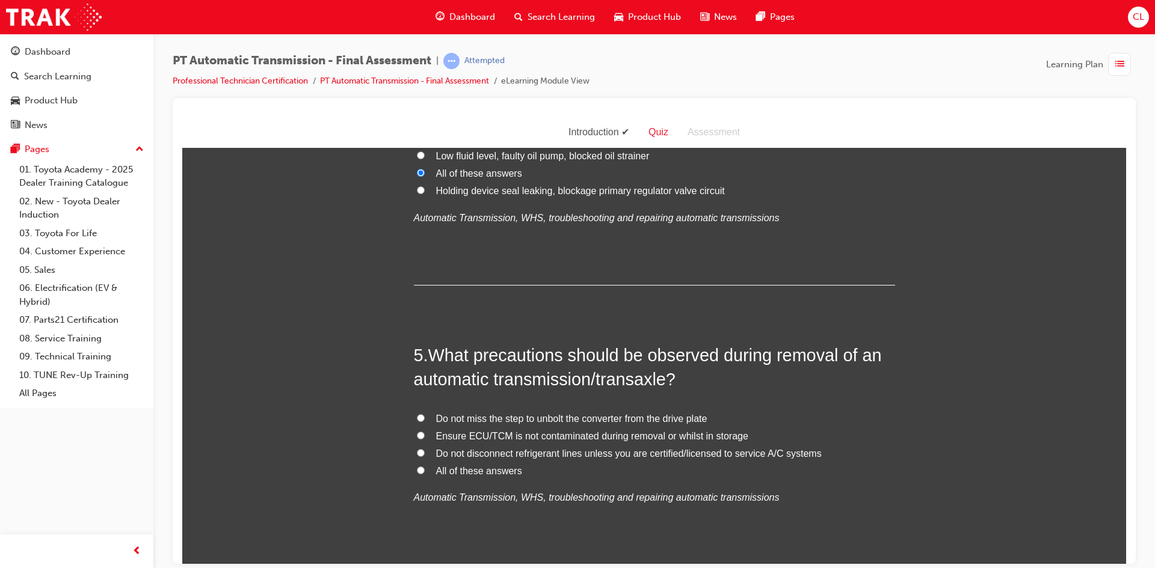
scroll to position [1143, 0]
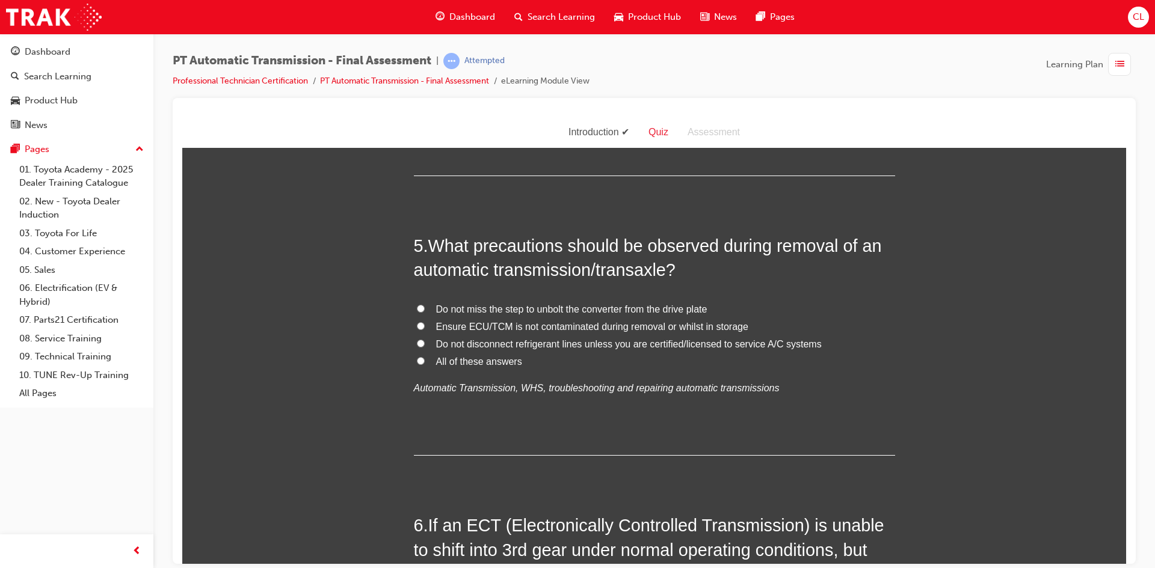
click at [419, 369] on label "All of these answers" at bounding box center [654, 361] width 481 height 17
click at [419, 365] on input "All of these answers" at bounding box center [421, 361] width 8 height 8
radio input "true"
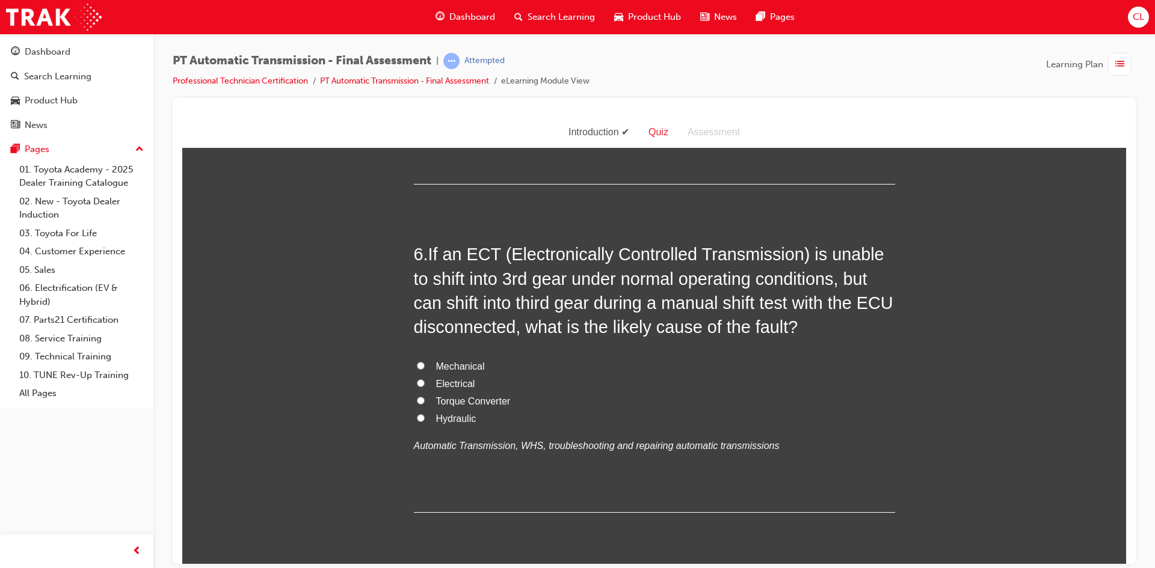
scroll to position [1444, 0]
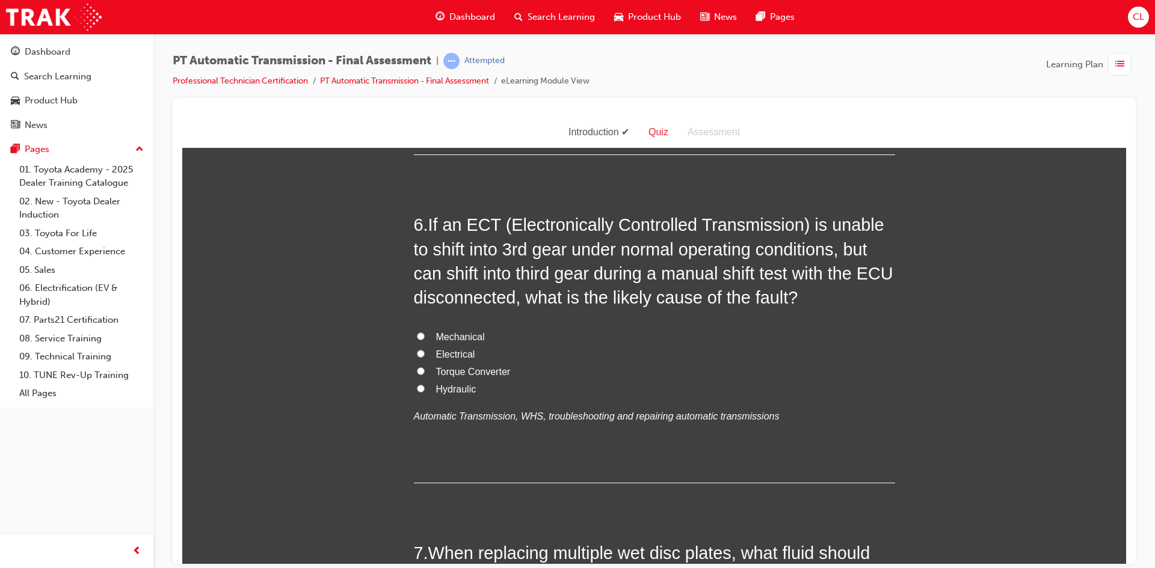
click at [451, 353] on span "Electrical" at bounding box center [455, 354] width 39 height 10
click at [425, 353] on input "Electrical" at bounding box center [421, 354] width 8 height 8
radio input "true"
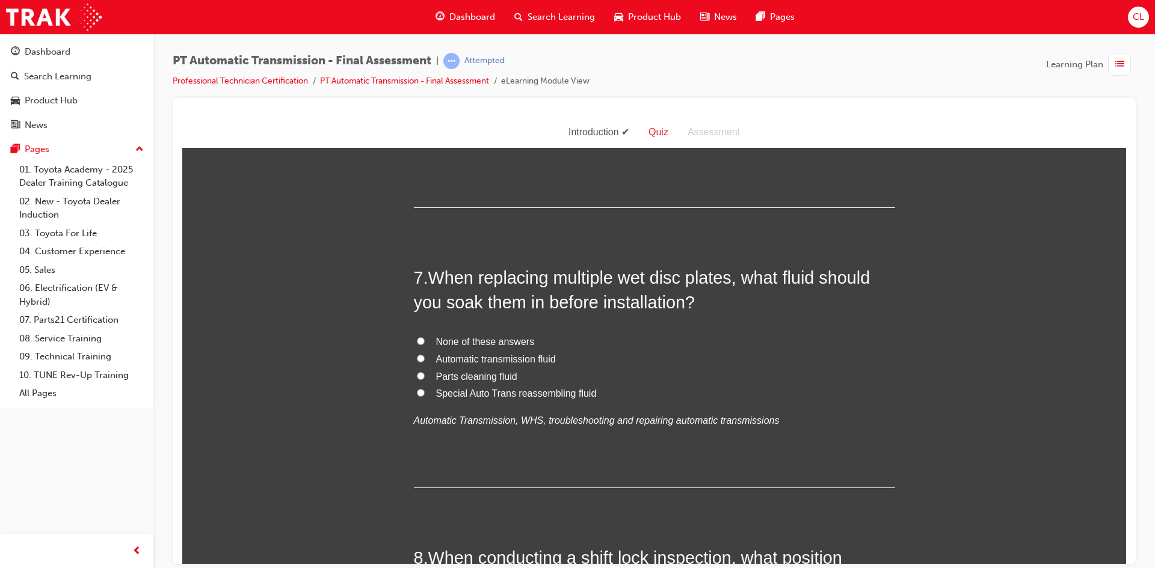
scroll to position [1745, 0]
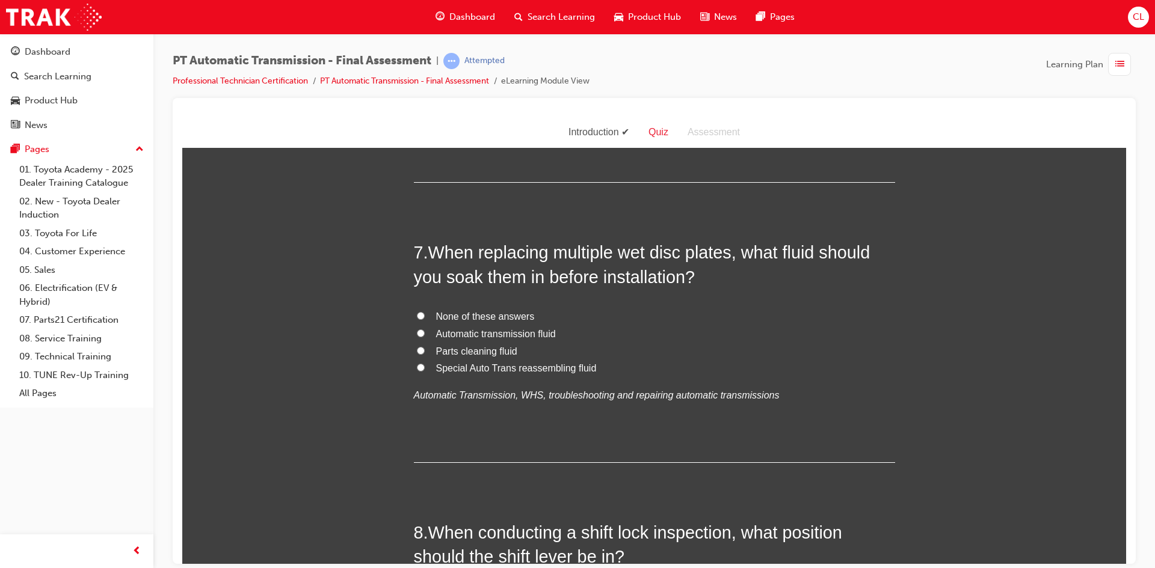
click at [533, 330] on span "Automatic transmission fluid" at bounding box center [496, 333] width 120 height 10
click at [425, 330] on input "Automatic transmission fluid" at bounding box center [421, 333] width 8 height 8
radio input "true"
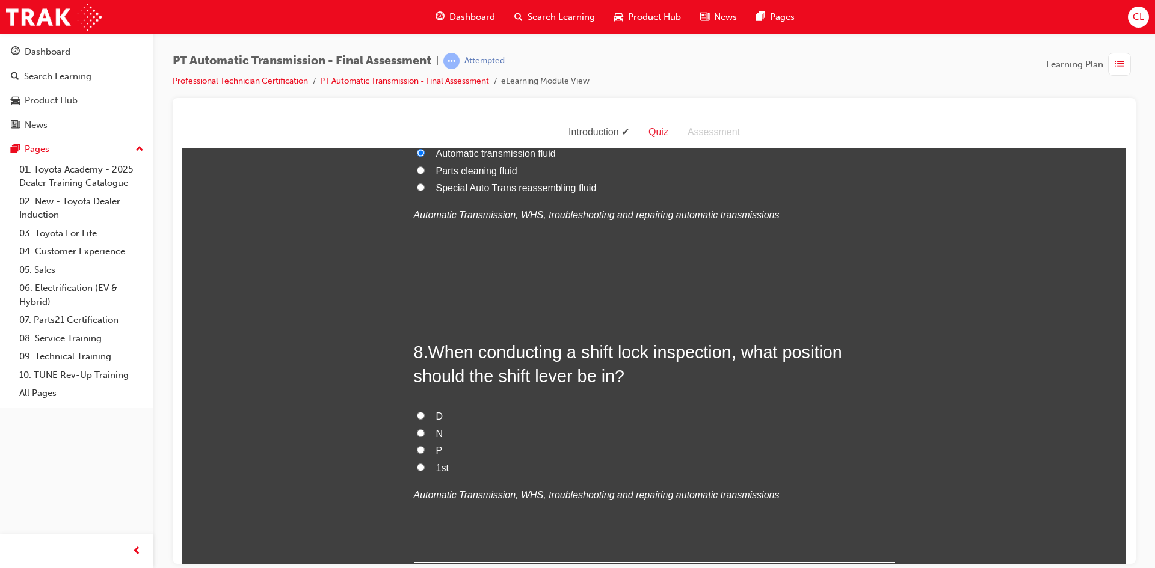
scroll to position [1985, 0]
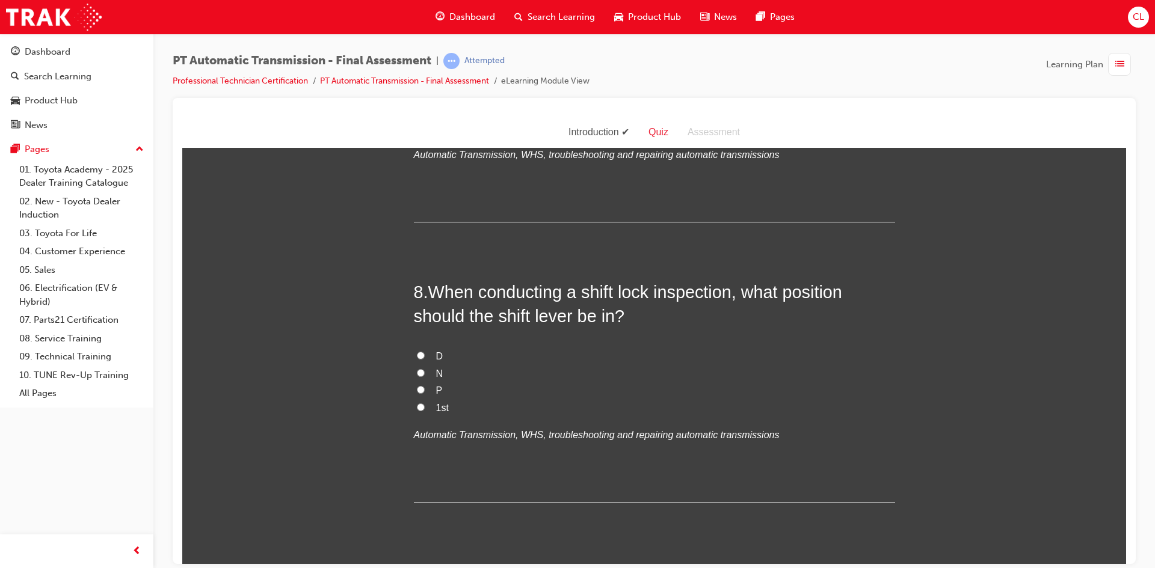
click at [417, 391] on input "P" at bounding box center [421, 390] width 8 height 8
radio input "true"
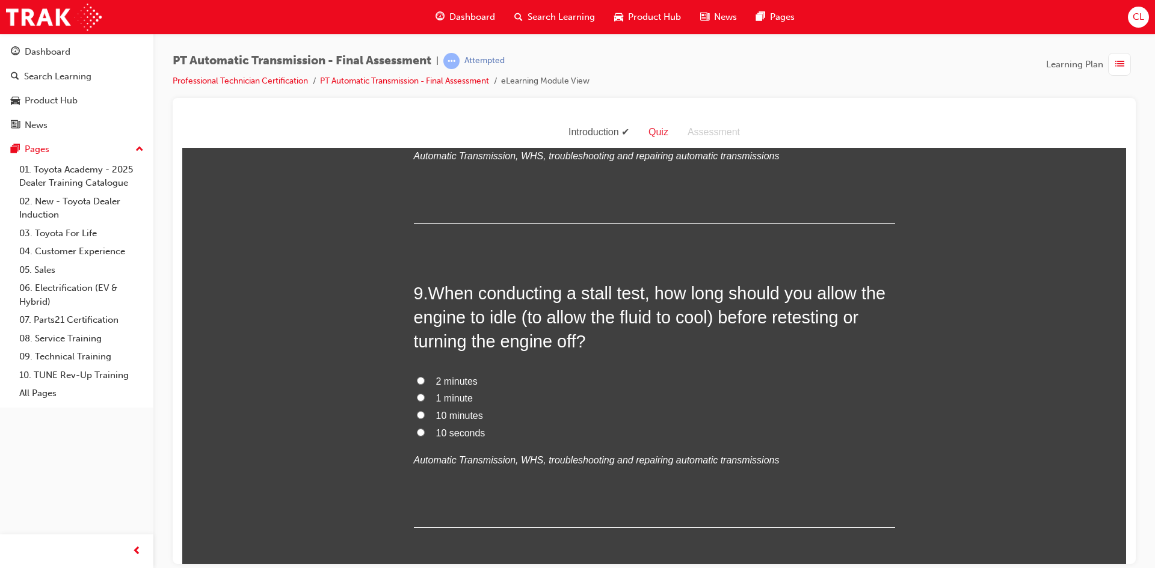
scroll to position [2286, 0]
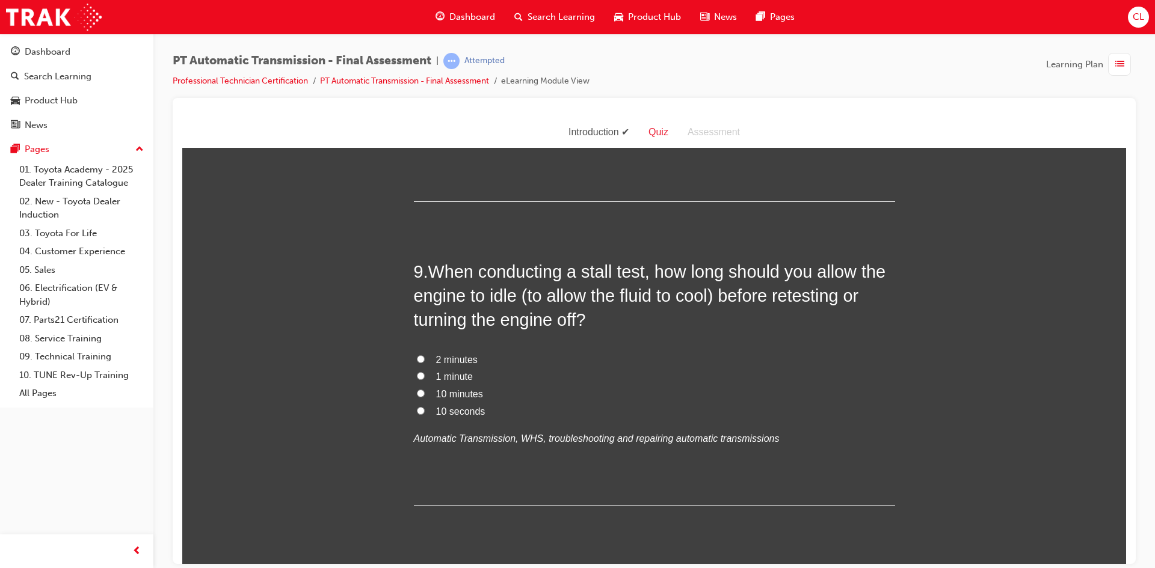
click at [423, 358] on label "2 minutes" at bounding box center [654, 359] width 481 height 17
click at [423, 358] on input "2 minutes" at bounding box center [421, 359] width 8 height 8
radio input "true"
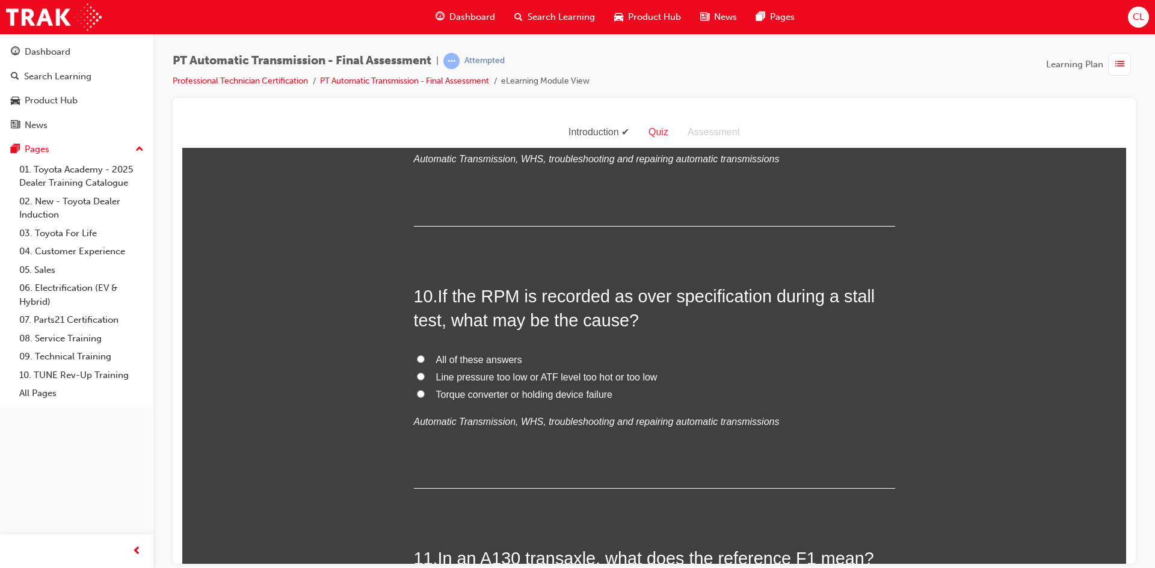
scroll to position [2587, 0]
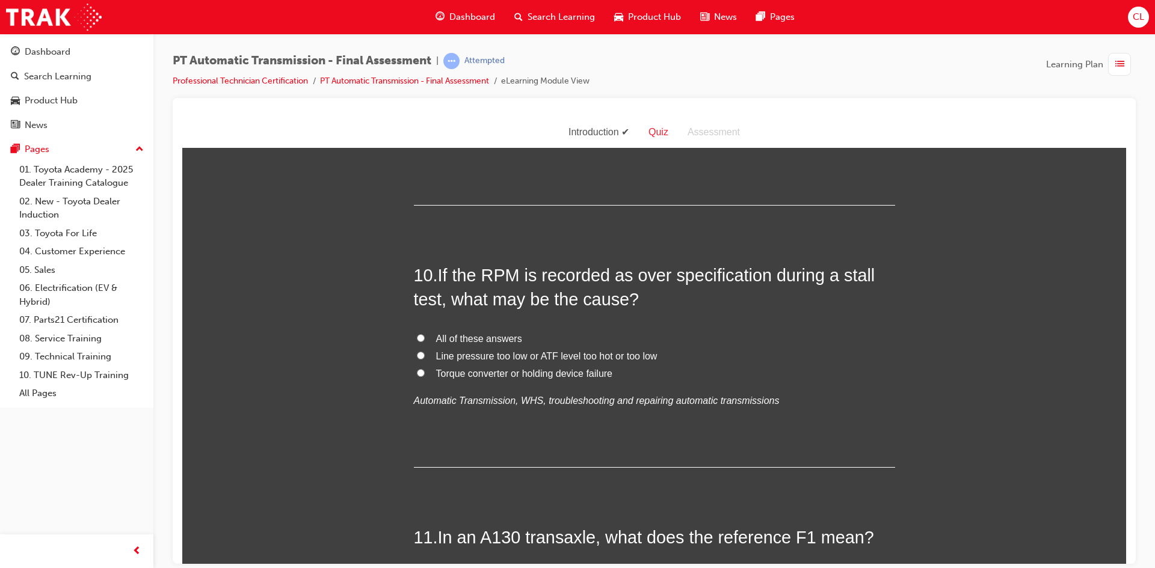
click at [428, 339] on label "All of these answers" at bounding box center [654, 338] width 481 height 17
click at [425, 339] on input "All of these answers" at bounding box center [421, 338] width 8 height 8
radio input "true"
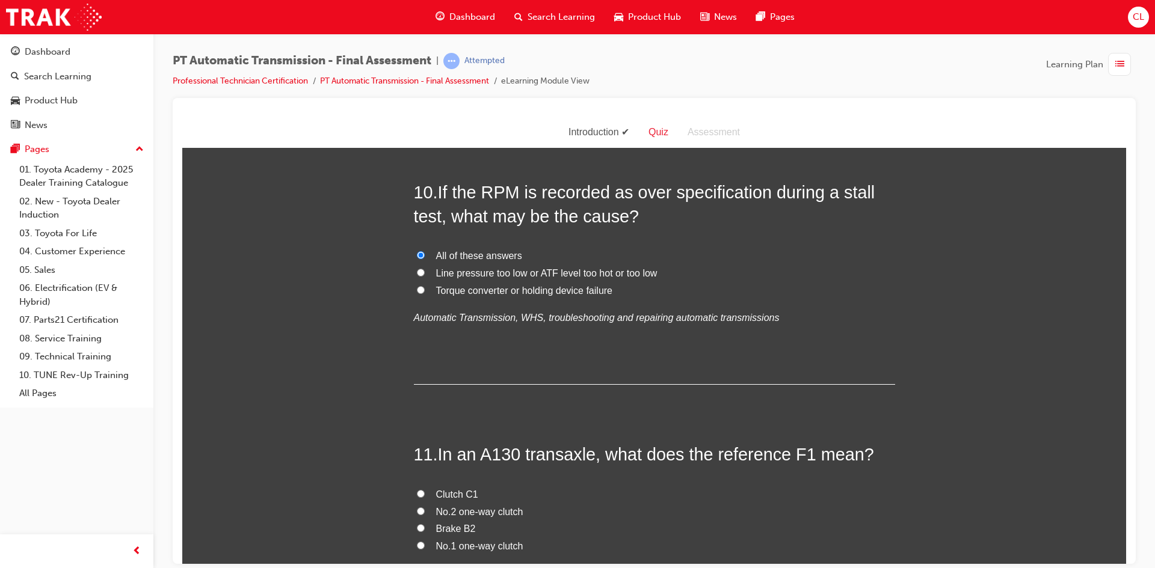
scroll to position [2838, 0]
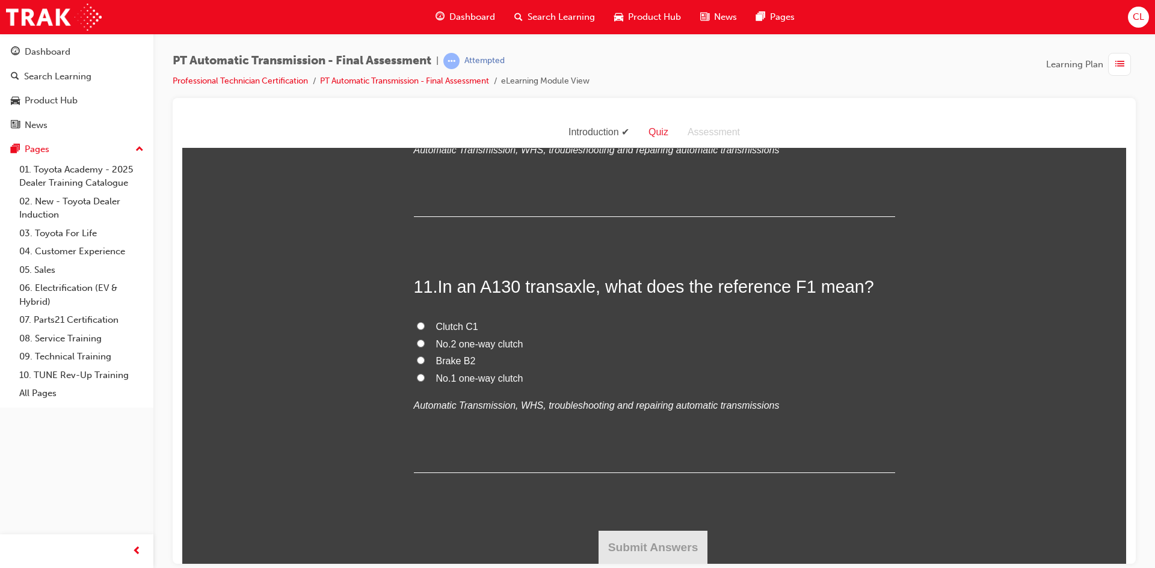
click at [417, 380] on input "No.1 one-way clutch" at bounding box center [421, 378] width 8 height 8
radio input "true"
click at [635, 546] on button "Submit Answers" at bounding box center [653, 548] width 109 height 34
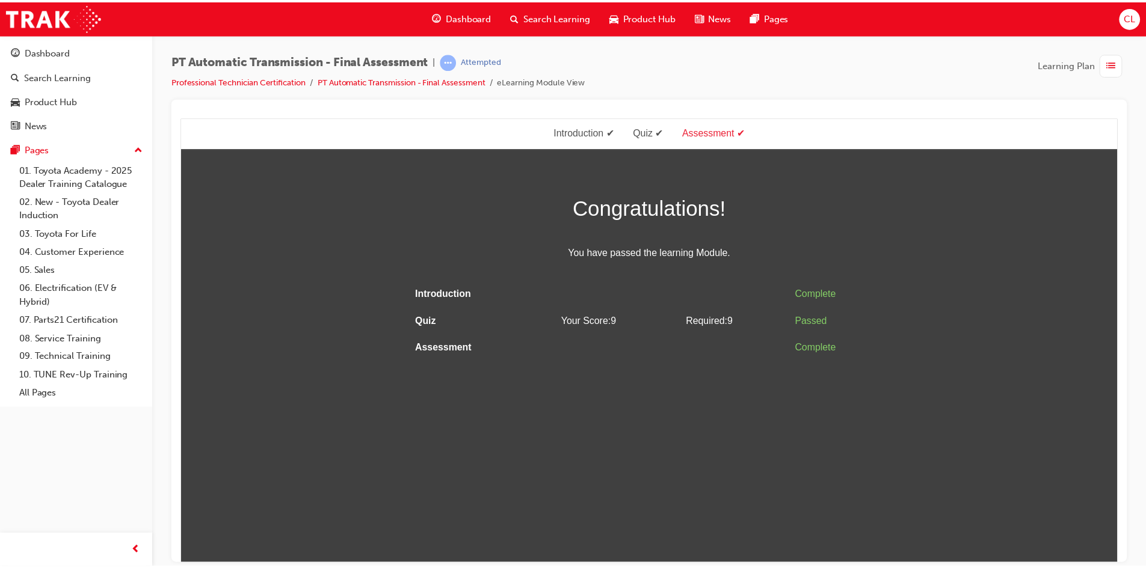
scroll to position [0, 0]
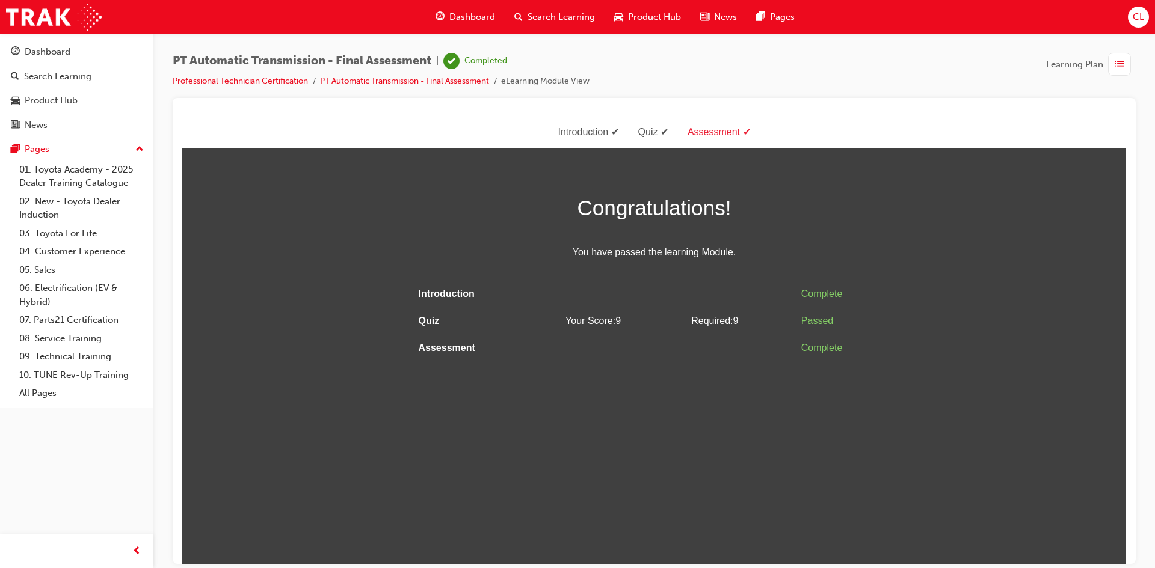
click at [461, 7] on div "Dashboard" at bounding box center [465, 17] width 79 height 25
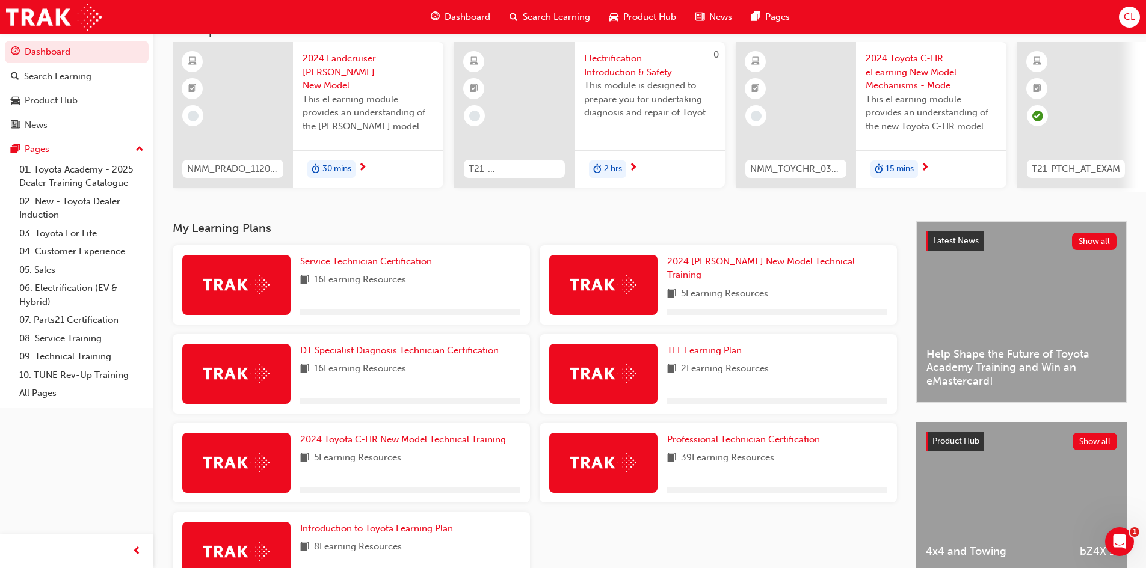
scroll to position [172, 0]
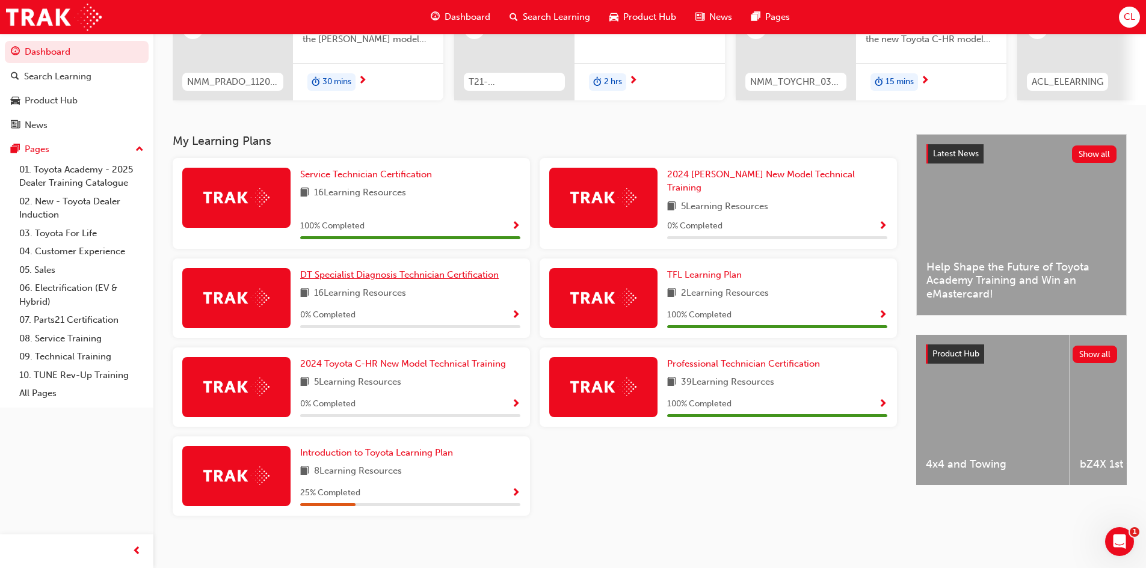
click at [405, 271] on span "DT Specialist Diagnosis Technician Certification" at bounding box center [399, 274] width 199 height 11
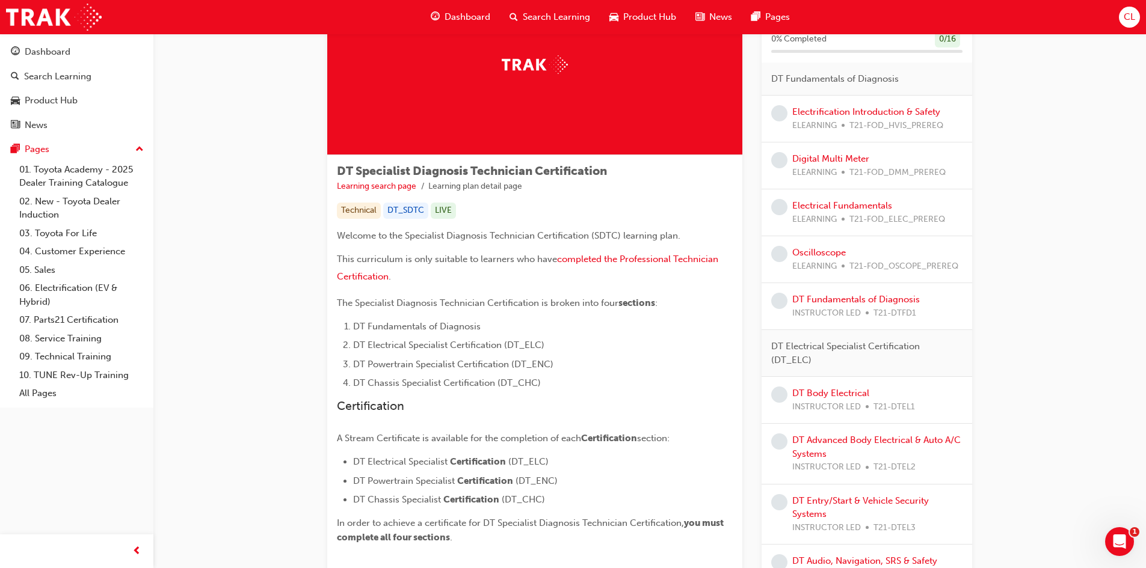
scroll to position [180, 0]
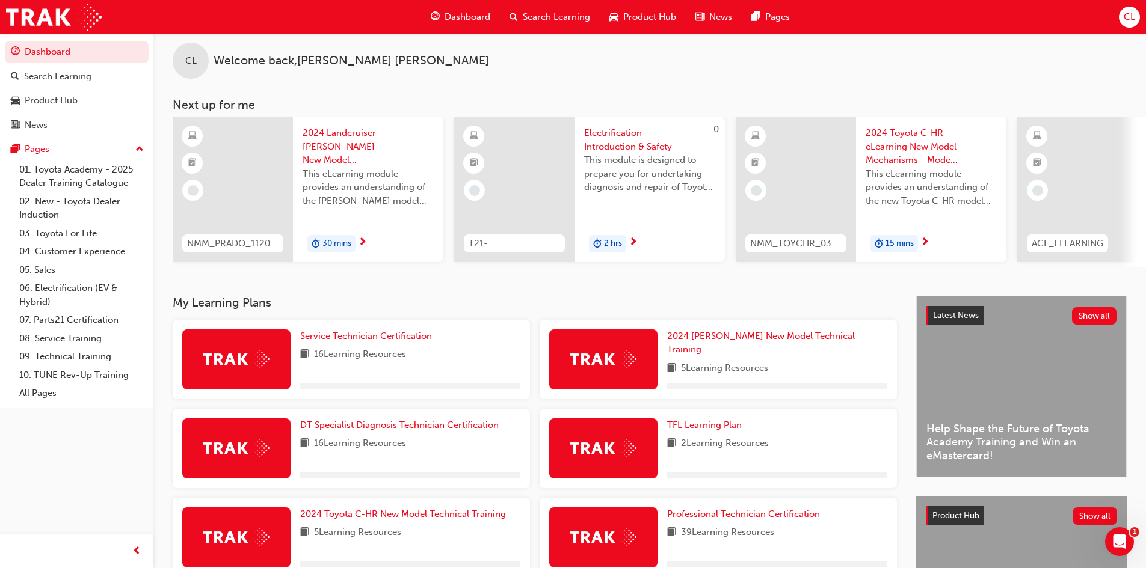
scroll to position [172, 0]
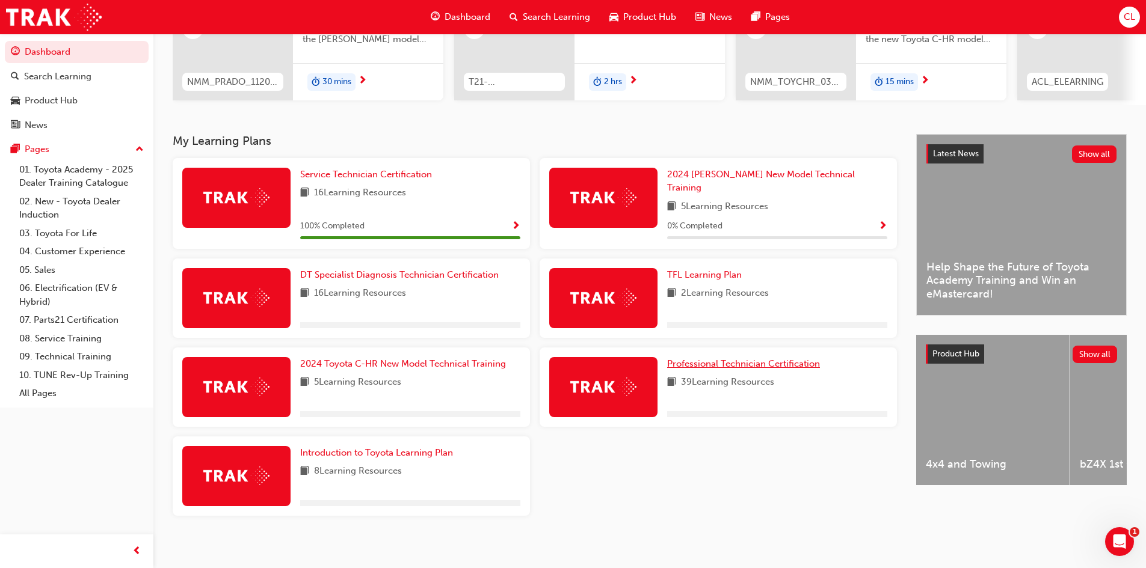
click at [713, 359] on span "Professional Technician Certification" at bounding box center [743, 364] width 153 height 11
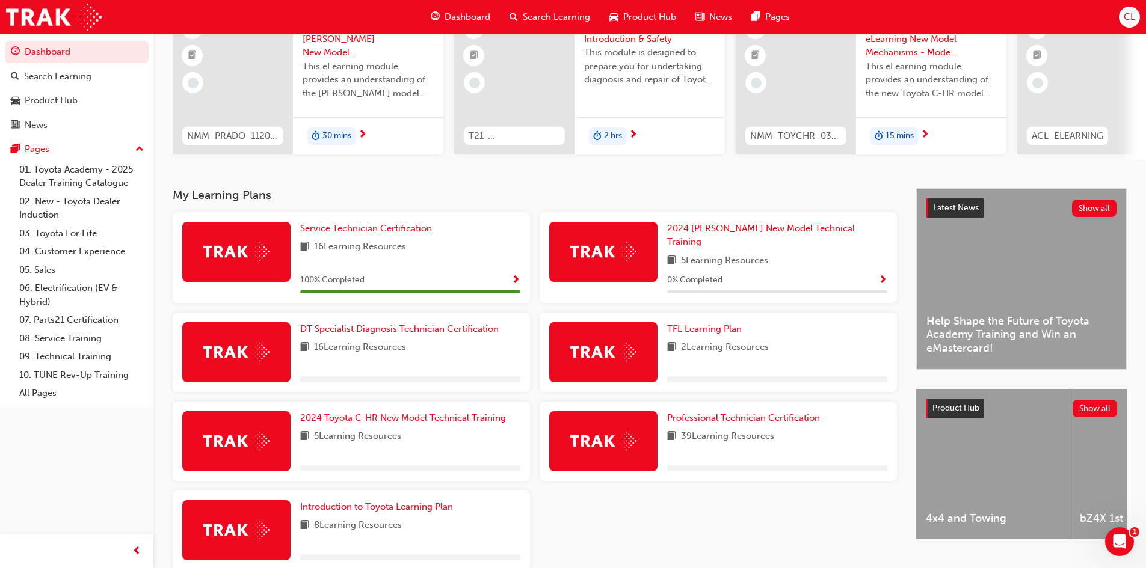
scroll to position [120, 0]
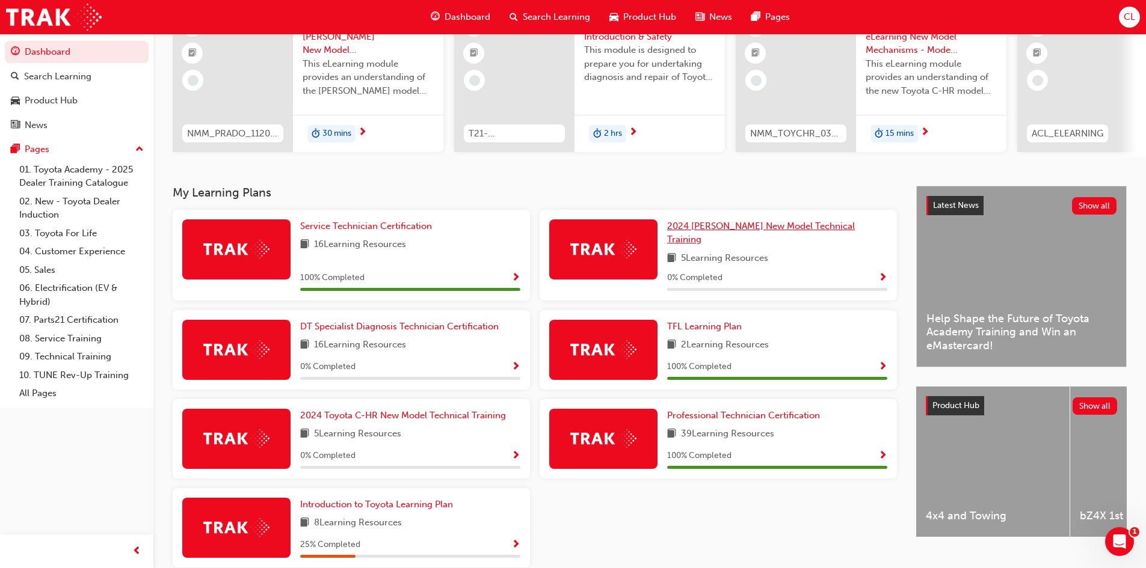
click at [725, 232] on span "2024 [PERSON_NAME] New Model Technical Training" at bounding box center [761, 233] width 188 height 25
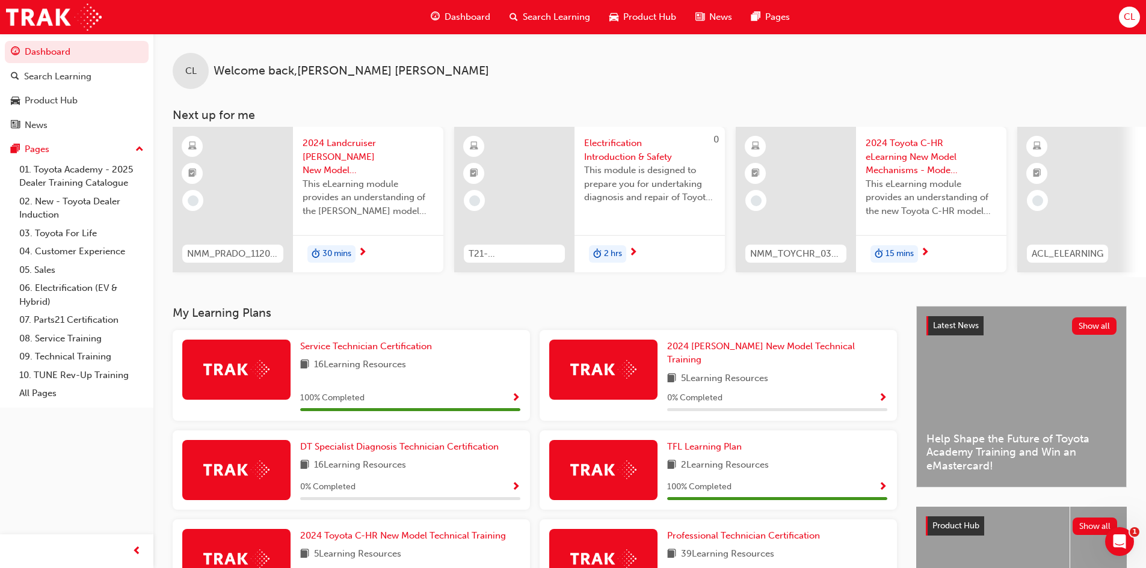
click at [1127, 22] on span "CL" at bounding box center [1129, 17] width 11 height 14
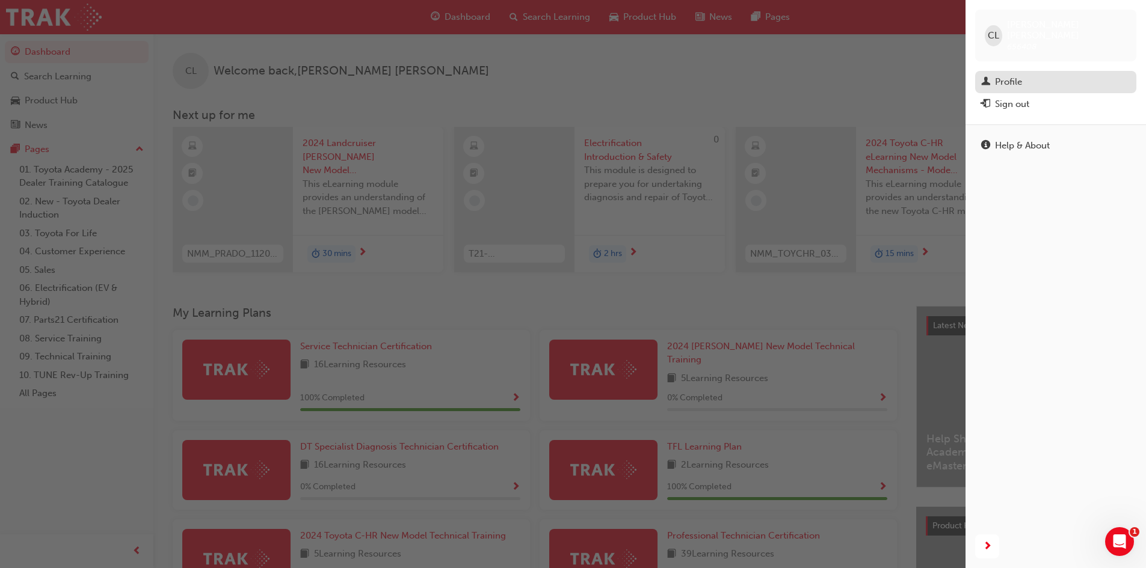
click at [1025, 75] on div "Profile" at bounding box center [1055, 82] width 149 height 15
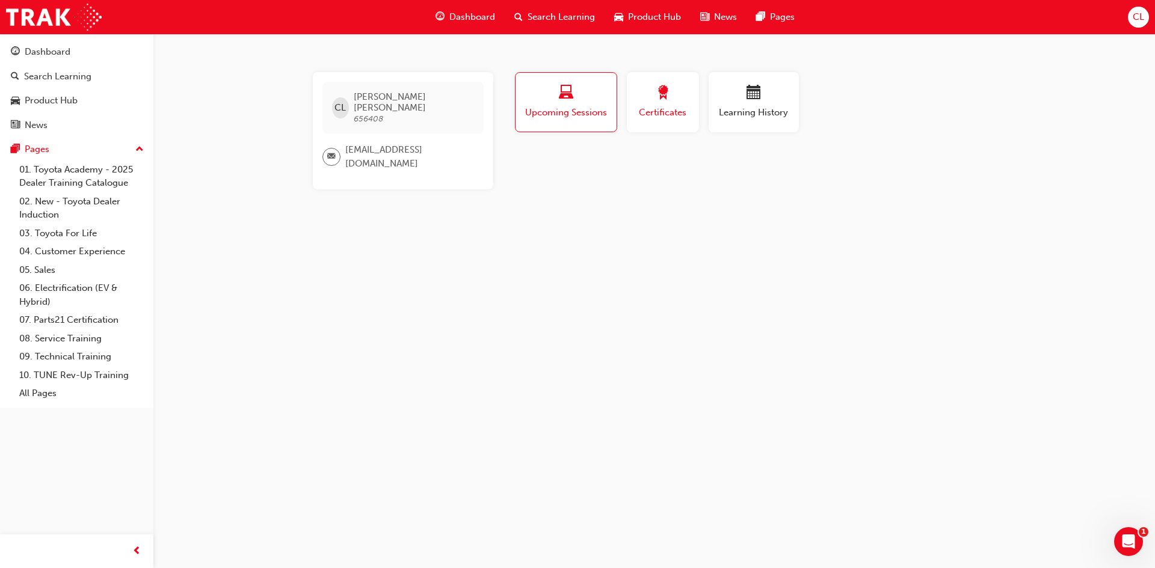
click at [659, 94] on span "award-icon" at bounding box center [663, 93] width 14 height 16
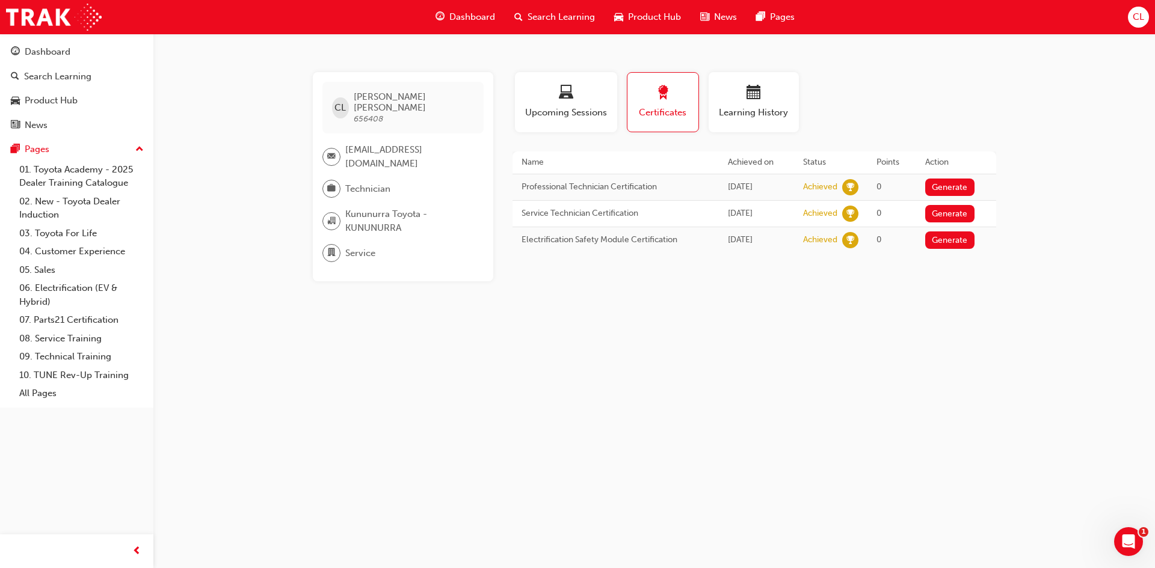
drag, startPoint x: 721, startPoint y: 239, endPoint x: 790, endPoint y: 236, distance: 69.8
click at [790, 236] on td "[DATE]" at bounding box center [757, 240] width 76 height 26
click at [796, 295] on div "CL [PERSON_NAME] 656408 [EMAIL_ADDRESS][DOMAIN_NAME] Technician Kununurra Toyot…" at bounding box center [577, 284] width 1155 height 568
click at [378, 182] on span "Technician" at bounding box center [367, 189] width 45 height 14
click at [372, 182] on span "Technician" at bounding box center [367, 189] width 45 height 14
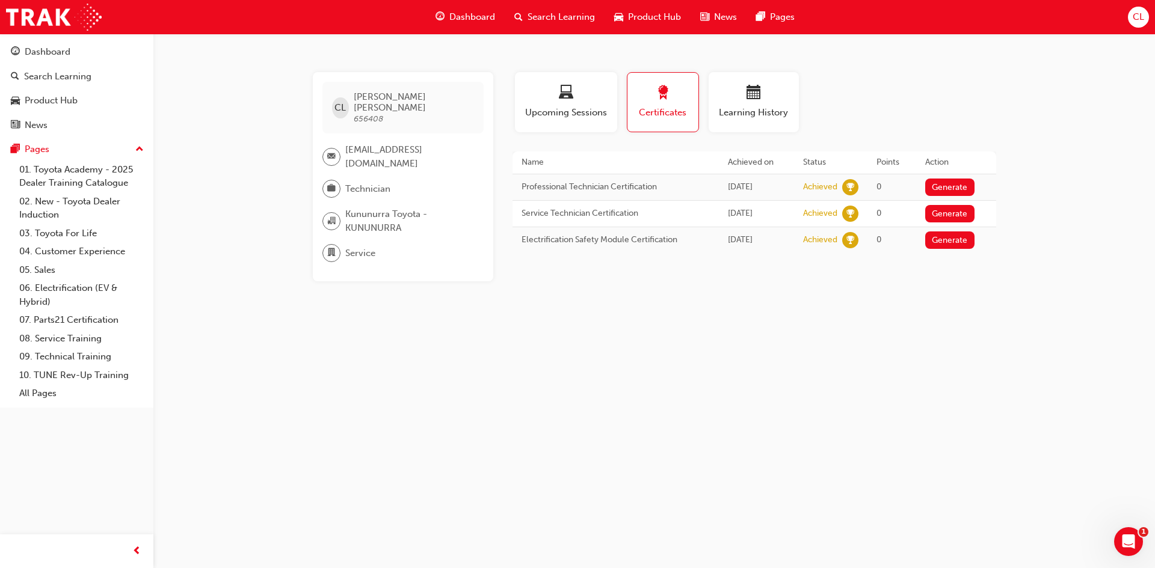
click at [334, 181] on span "briefcase-icon" at bounding box center [331, 189] width 8 height 16
click at [582, 115] on span "Upcoming Sessions" at bounding box center [566, 113] width 84 height 14
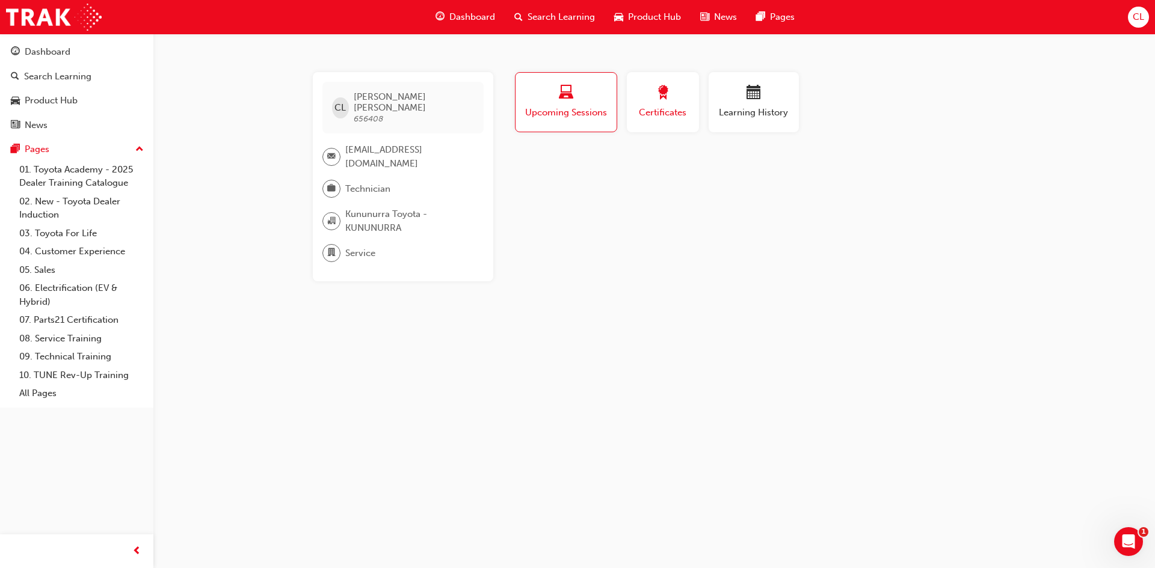
click at [654, 109] on span "Certificates" at bounding box center [663, 113] width 54 height 14
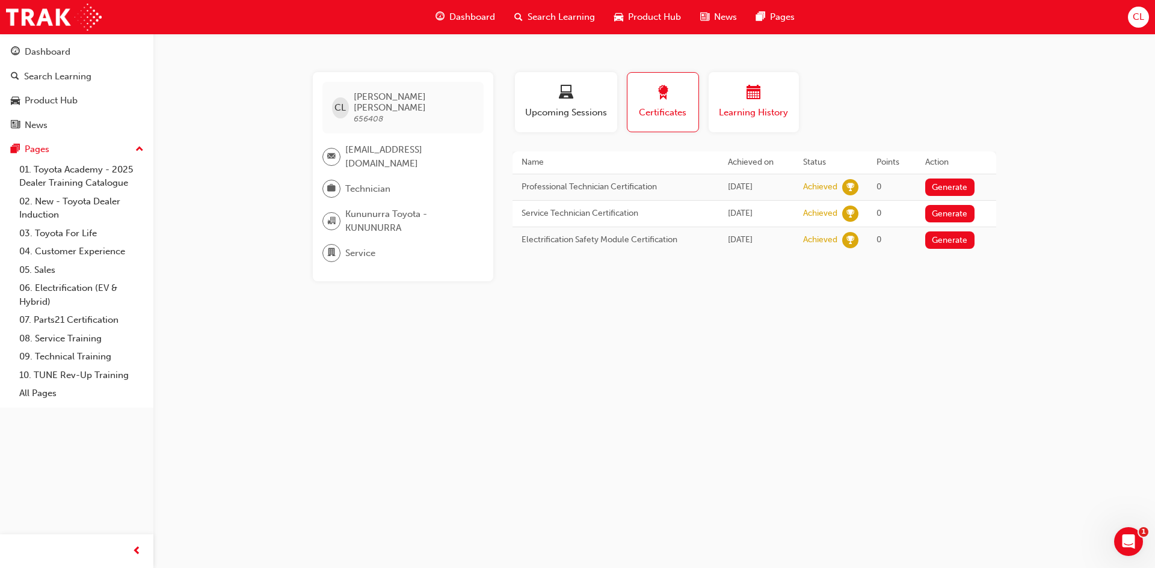
click at [730, 108] on span "Learning History" at bounding box center [754, 113] width 72 height 14
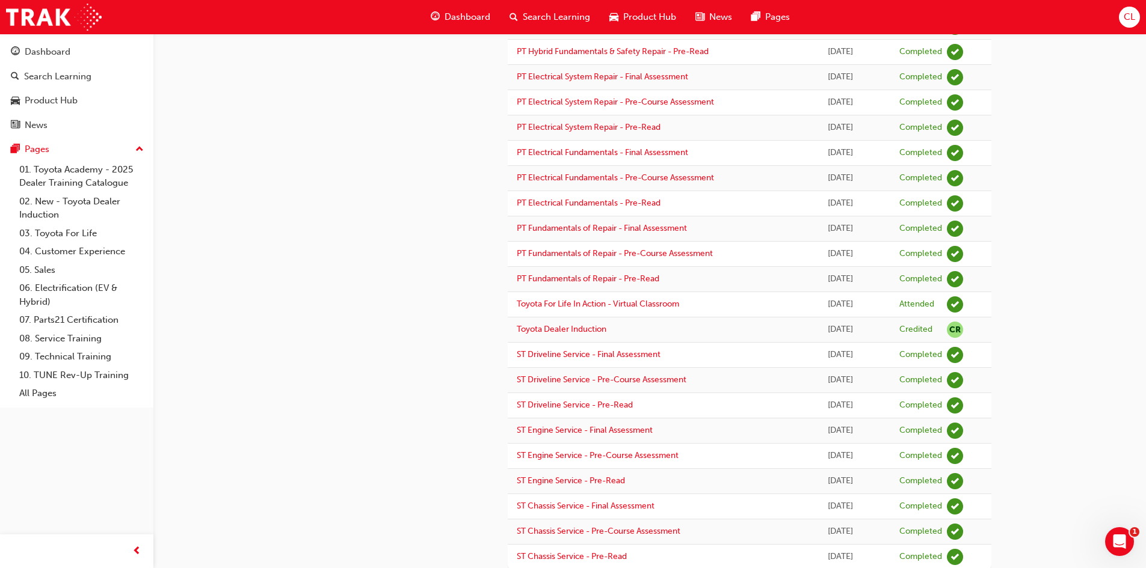
scroll to position [916, 0]
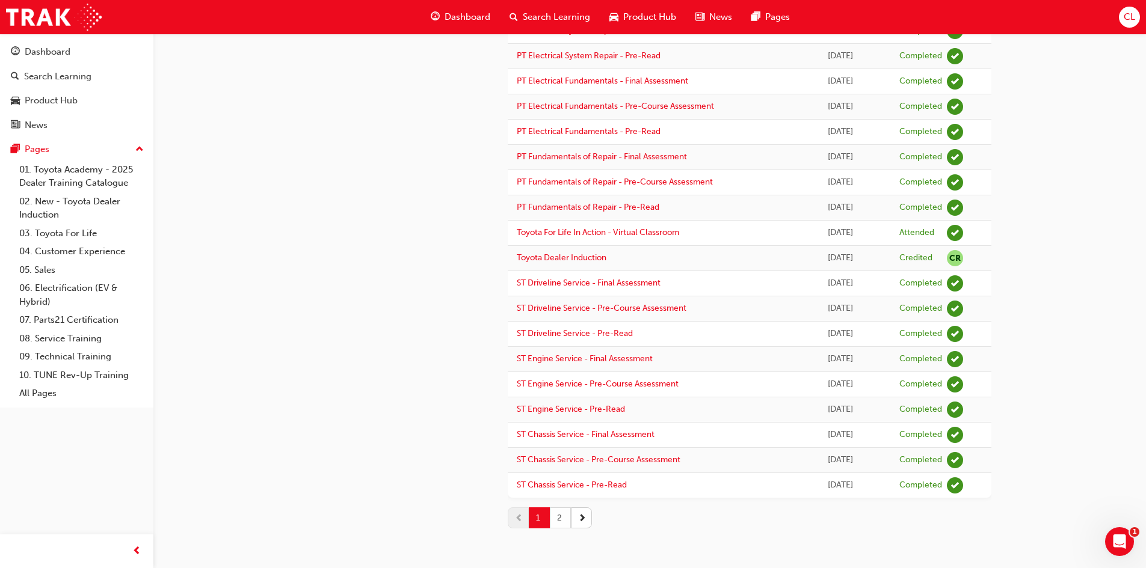
click at [561, 526] on button "2" at bounding box center [560, 518] width 21 height 21
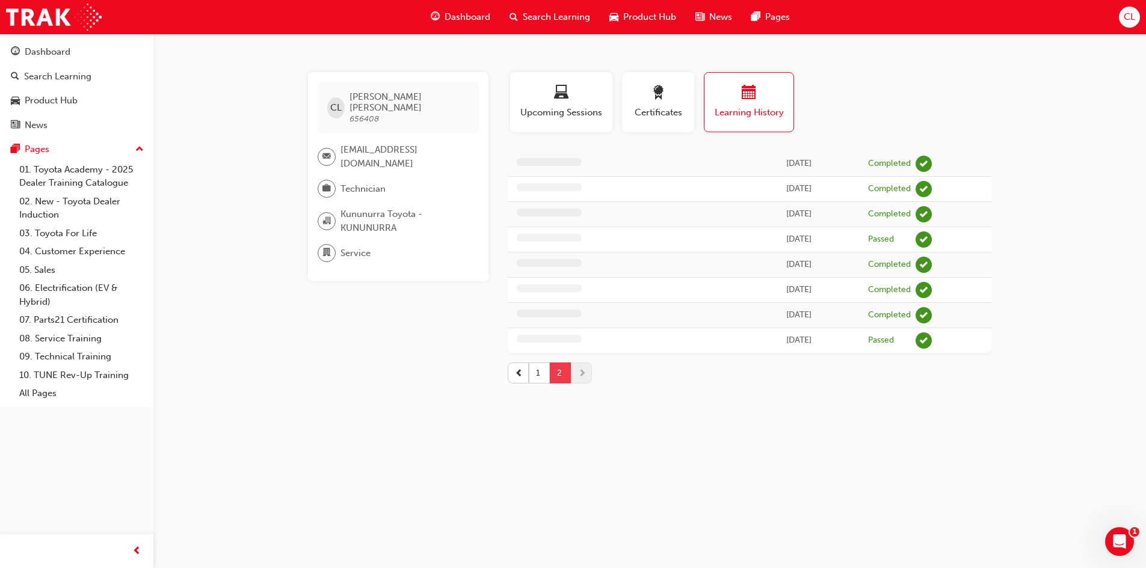
scroll to position [0, 0]
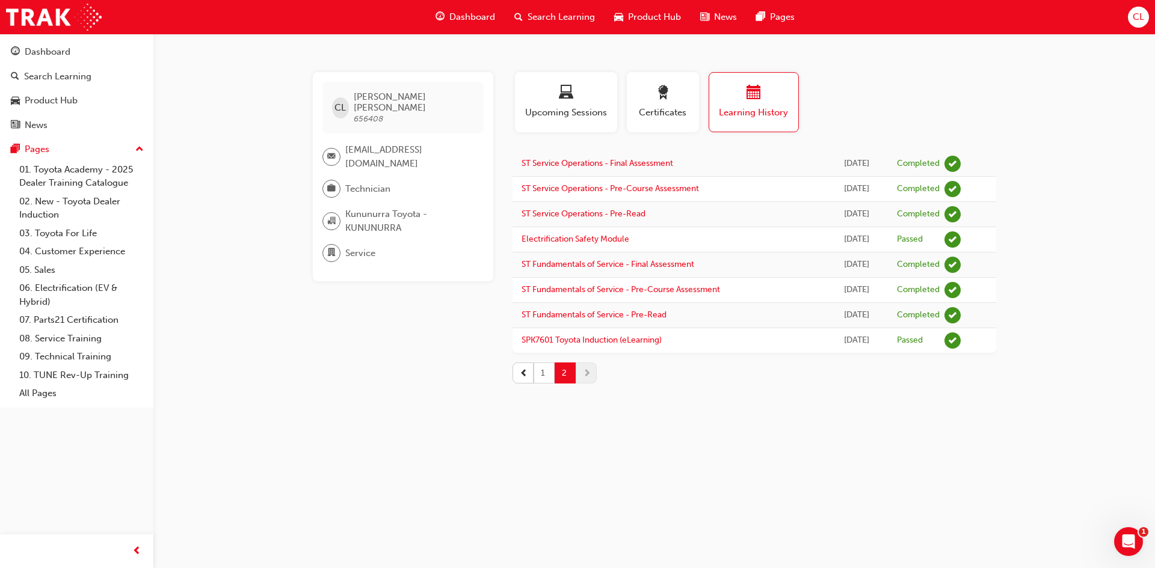
click at [542, 371] on button "1" at bounding box center [544, 373] width 21 height 21
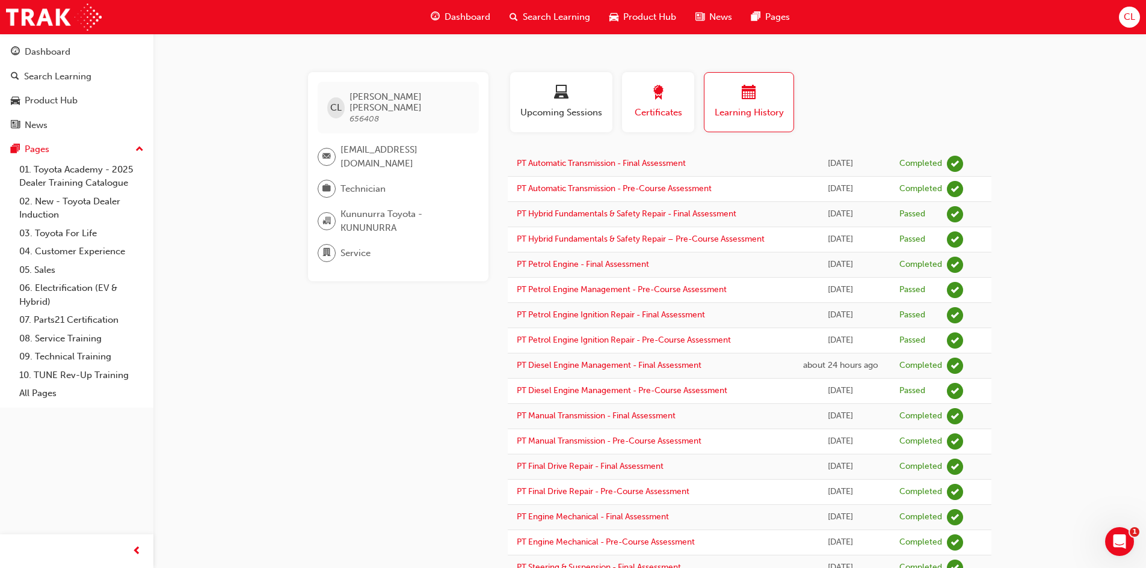
click at [667, 115] on span "Certificates" at bounding box center [658, 113] width 54 height 14
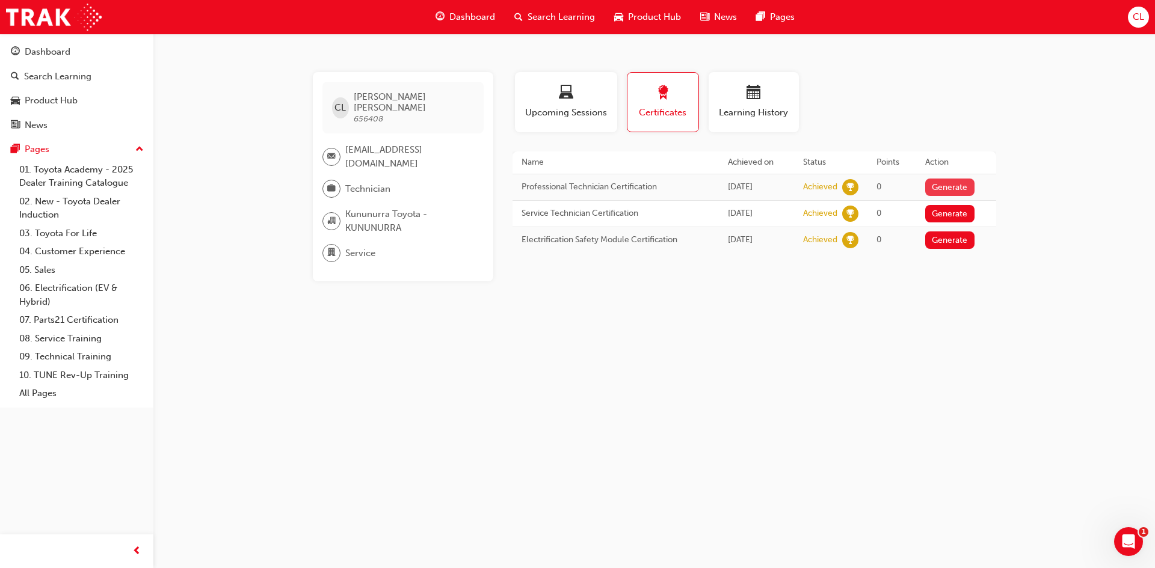
click at [968, 186] on button "Generate" at bounding box center [949, 187] width 49 height 17
click at [969, 220] on button "Generate" at bounding box center [949, 213] width 49 height 17
click at [952, 247] on button "Generate" at bounding box center [949, 240] width 49 height 17
click at [940, 185] on link "Download PDF" at bounding box center [946, 186] width 55 height 10
click at [948, 212] on link "Download PDF" at bounding box center [946, 211] width 55 height 10
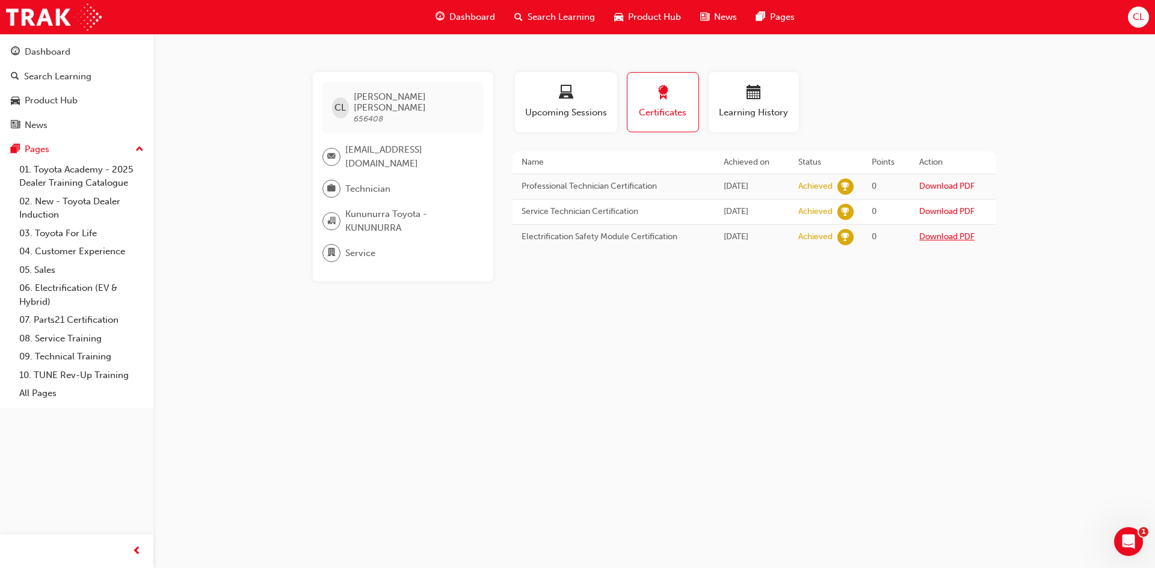
click at [943, 238] on link "Download PDF" at bounding box center [946, 237] width 55 height 10
click at [587, 13] on span "Search Learning" at bounding box center [561, 17] width 67 height 14
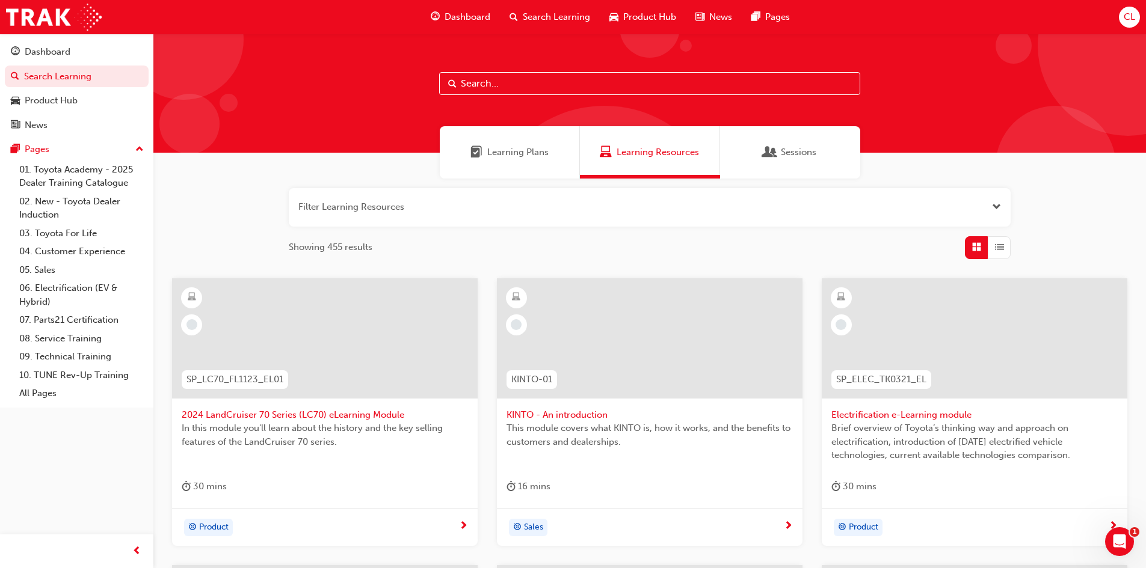
click at [573, 146] on div "Learning Plans" at bounding box center [510, 152] width 140 height 52
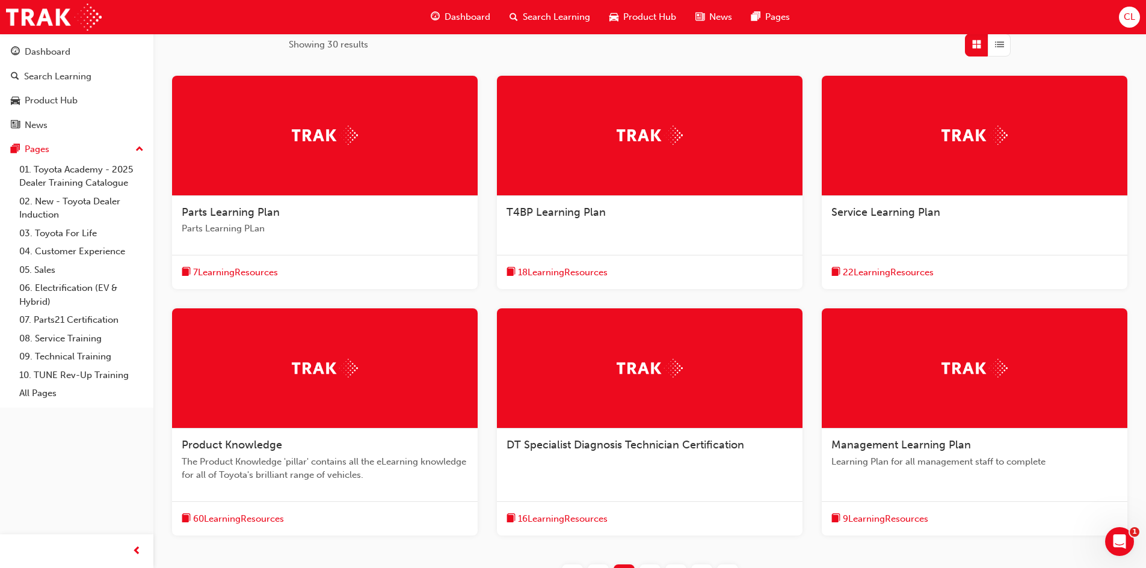
scroll to position [60, 0]
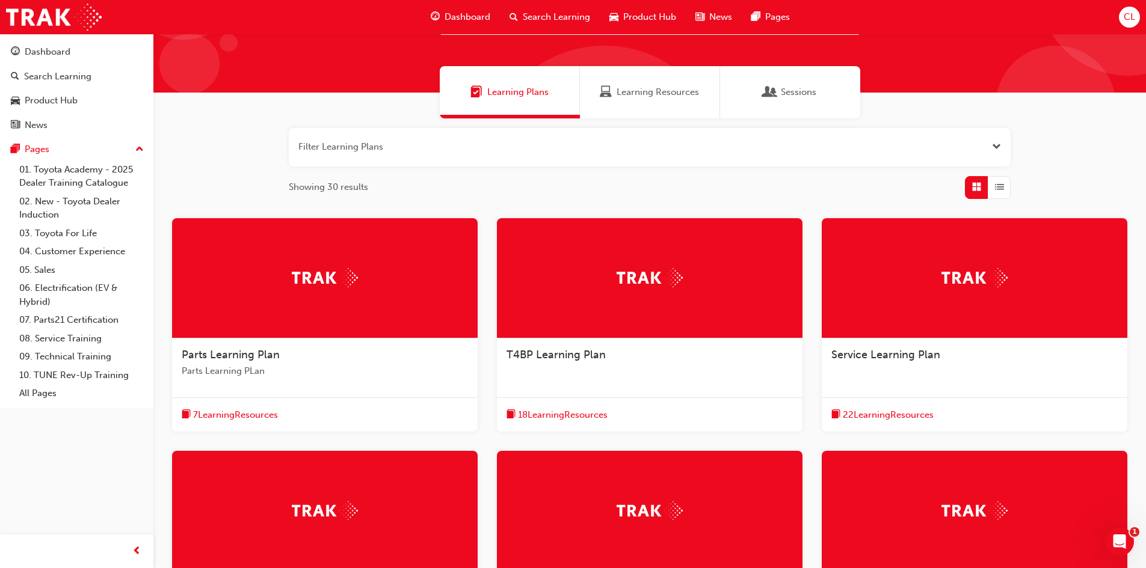
click at [810, 88] on span "Sessions" at bounding box center [798, 92] width 35 height 14
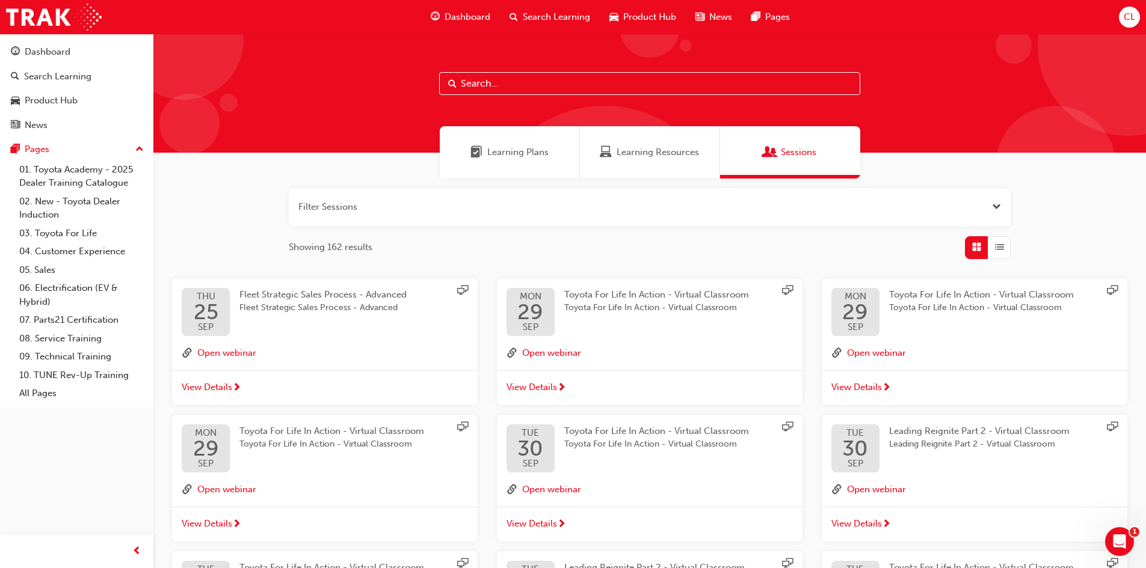
click at [480, 9] on div "Dashboard" at bounding box center [460, 17] width 79 height 25
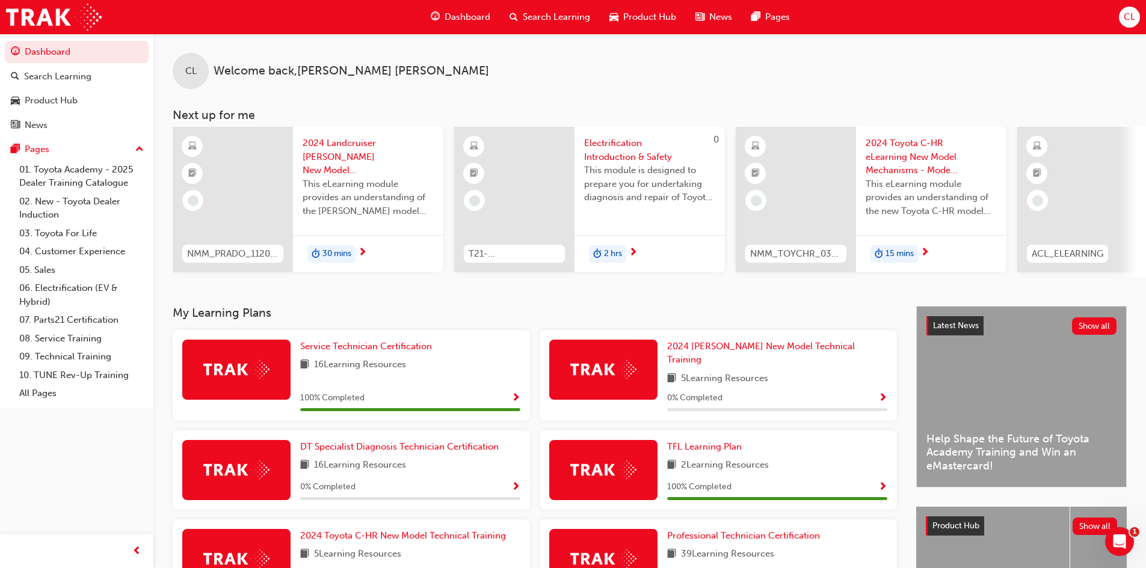
click at [615, 155] on span "Electrification Introduction & Safety" at bounding box center [649, 150] width 131 height 27
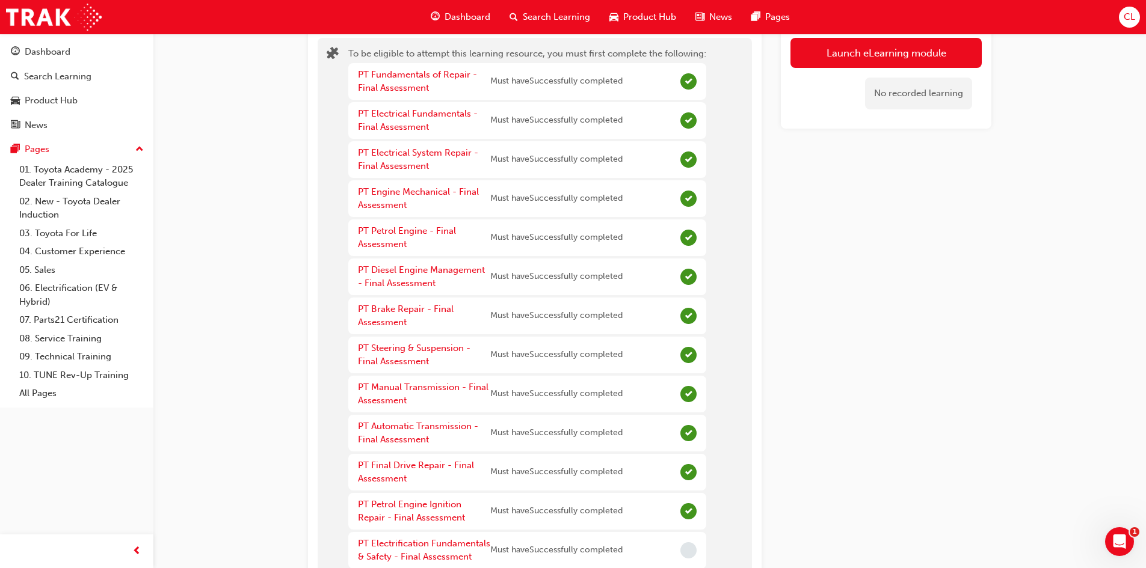
scroll to position [361, 0]
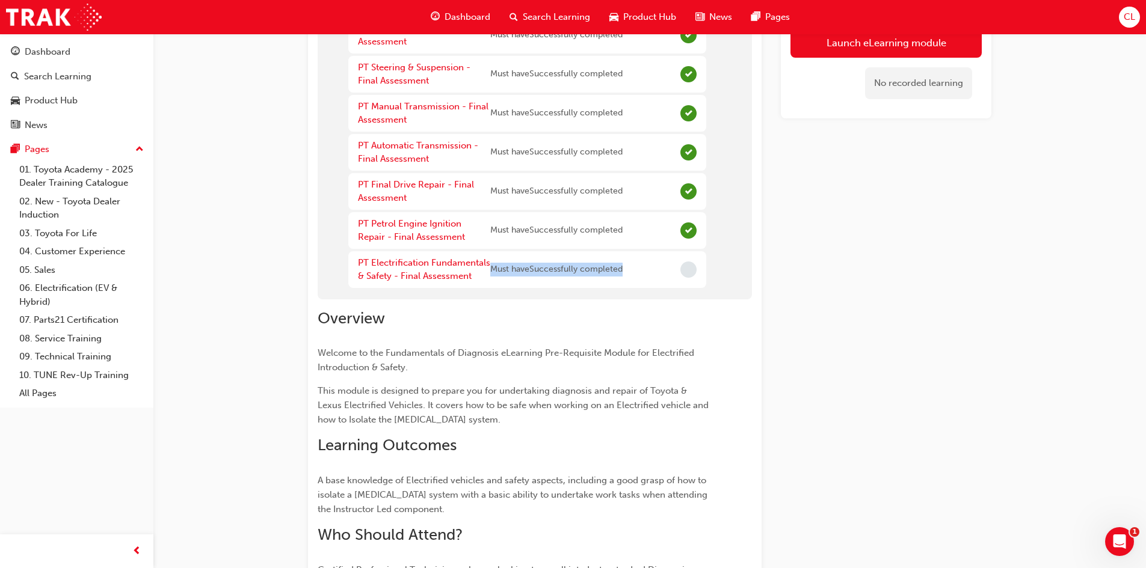
drag, startPoint x: 491, startPoint y: 269, endPoint x: 658, endPoint y: 273, distance: 166.1
click at [658, 273] on div "PT Electrification Fundamentals & Safety - Final Assessment Must have Successfu…" at bounding box center [527, 269] width 358 height 37
click at [395, 273] on link "PT Electrification Fundamentals & Safety - Final Assessment" at bounding box center [424, 269] width 132 height 25
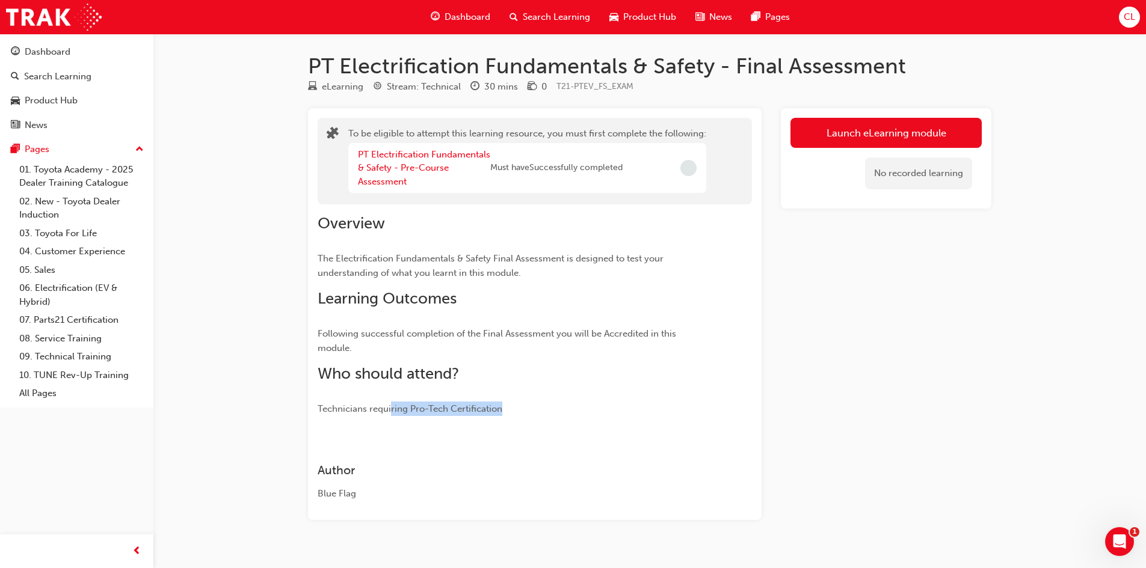
drag, startPoint x: 392, startPoint y: 407, endPoint x: 543, endPoint y: 413, distance: 151.7
click at [543, 413] on p "Technicians requiring Pro-Tech Certification" at bounding box center [513, 409] width 391 height 14
click at [544, 413] on p "Technicians requiring Pro-Tech Certification" at bounding box center [513, 409] width 391 height 14
drag, startPoint x: 519, startPoint y: 413, endPoint x: 295, endPoint y: 394, distance: 224.6
click at [295, 394] on div "PT Electrification Fundamentals & Safety - Final Assessment eLearning Stream: T…" at bounding box center [650, 306] width 722 height 506
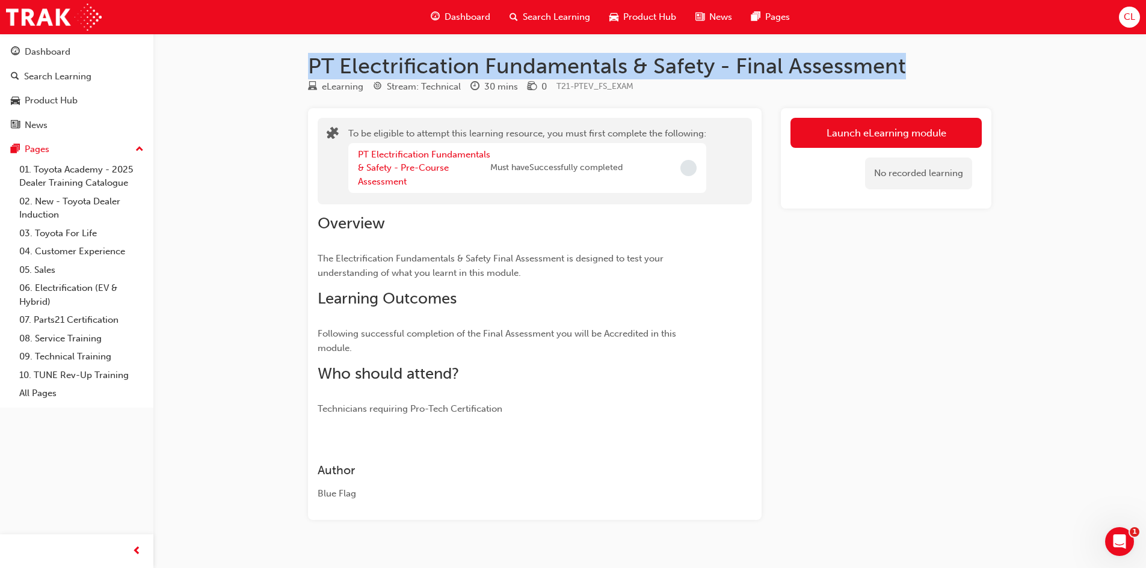
drag, startPoint x: 303, startPoint y: 64, endPoint x: 935, endPoint y: 64, distance: 632.8
click at [935, 64] on div "PT Electrification Fundamentals & Safety - Final Assessment eLearning Stream: T…" at bounding box center [650, 306] width 722 height 506
click at [935, 64] on h1 "PT Electrification Fundamentals & Safety - Final Assessment" at bounding box center [649, 66] width 683 height 26
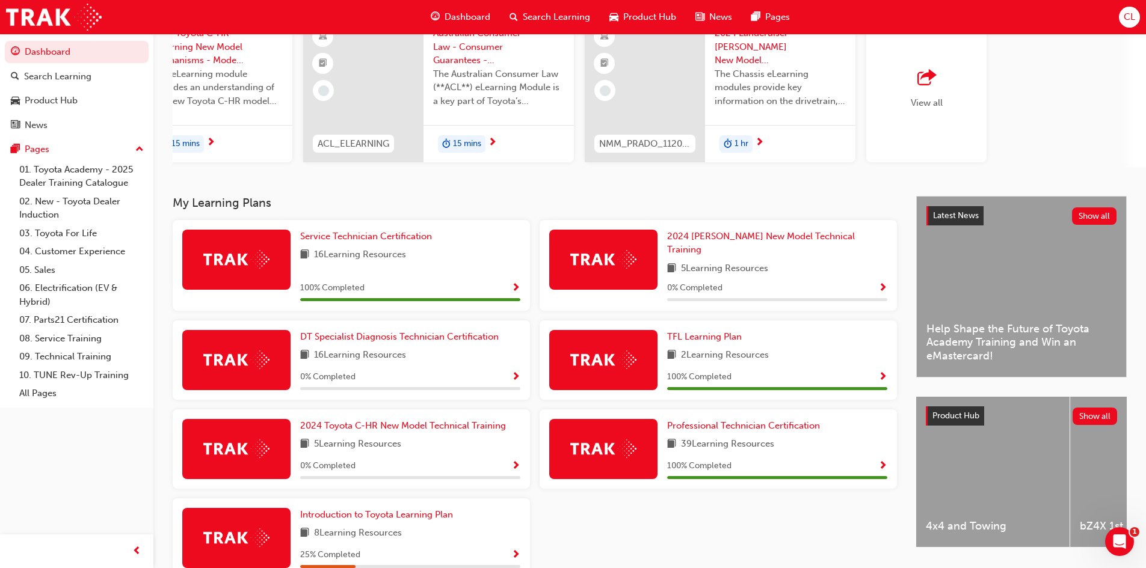
scroll to position [172, 0]
